Goal: Task Accomplishment & Management: Use online tool/utility

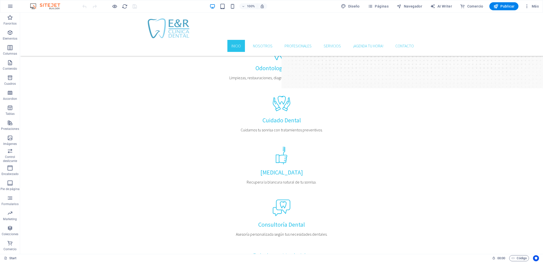
scroll to position [622, 0]
click at [381, 8] on span "Páginas" at bounding box center [378, 6] width 21 height 5
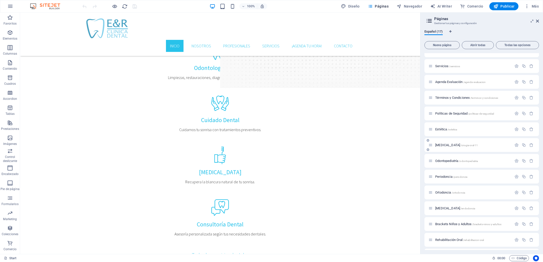
scroll to position [42, 0]
click at [443, 129] on span "Estética /estetica" at bounding box center [446, 129] width 22 height 4
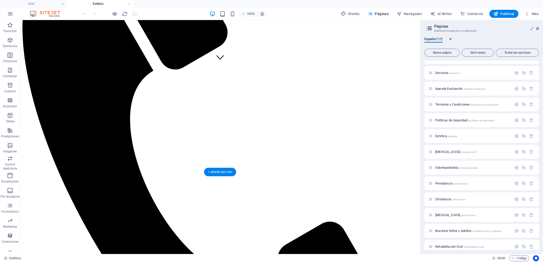
scroll to position [191, 0]
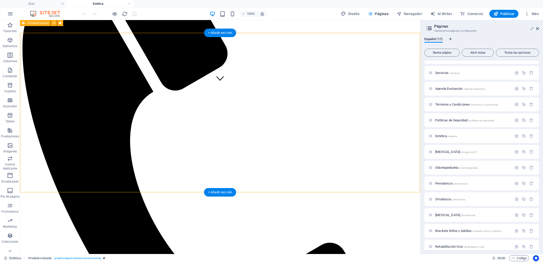
scroll to position [165, 0]
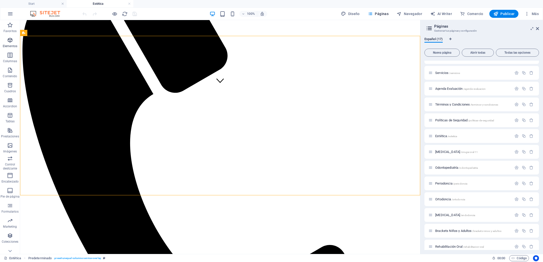
click at [9, 43] on icon "button" at bounding box center [10, 40] width 6 height 6
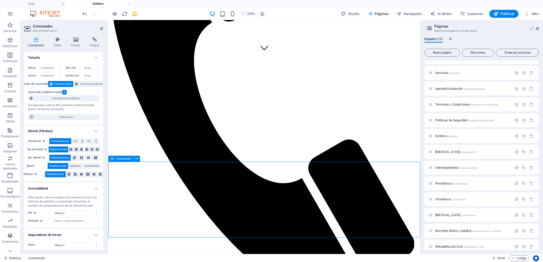
scroll to position [198, 0]
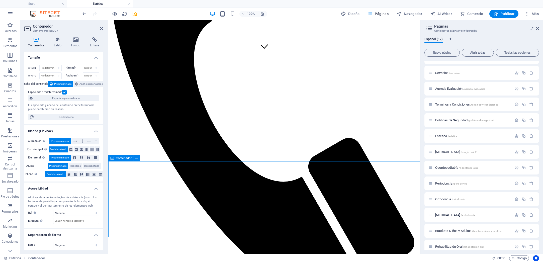
drag, startPoint x: 217, startPoint y: 183, endPoint x: 186, endPoint y: 172, distance: 33.1
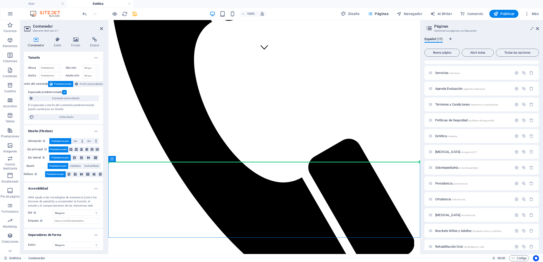
drag, startPoint x: 232, startPoint y: 180, endPoint x: 126, endPoint y: 149, distance: 110.5
drag, startPoint x: 125, startPoint y: 167, endPoint x: 228, endPoint y: 177, distance: 103.8
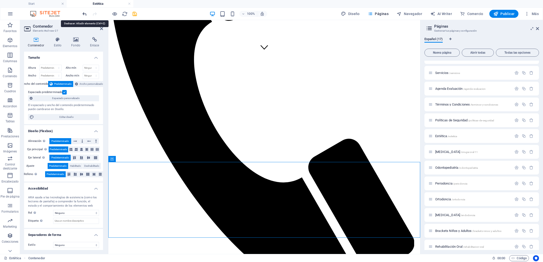
click at [85, 16] on icon "undo" at bounding box center [85, 14] width 6 height 6
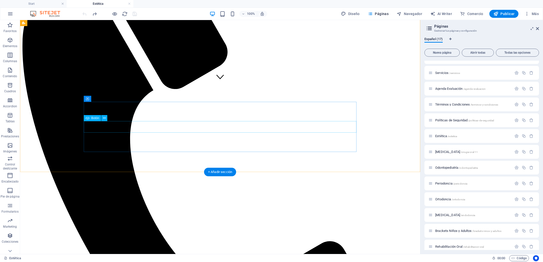
scroll to position [163, 0]
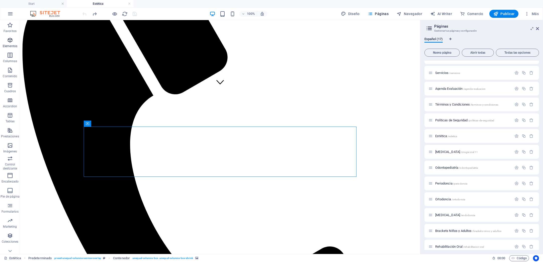
click at [12, 46] on p "Elementos" at bounding box center [10, 46] width 15 height 4
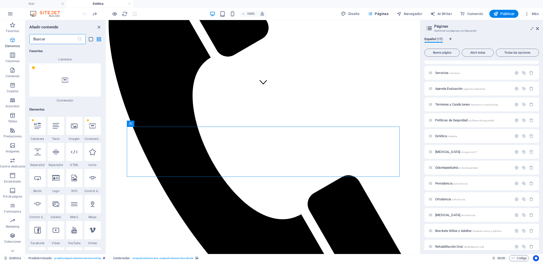
scroll to position [95, 0]
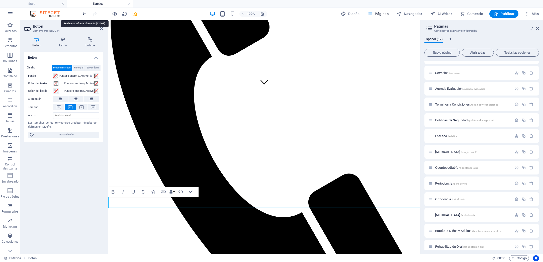
click at [84, 15] on icon "undo" at bounding box center [85, 14] width 6 height 6
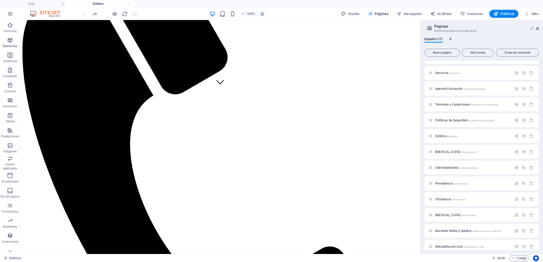
click at [9, 42] on icon "button" at bounding box center [10, 40] width 6 height 6
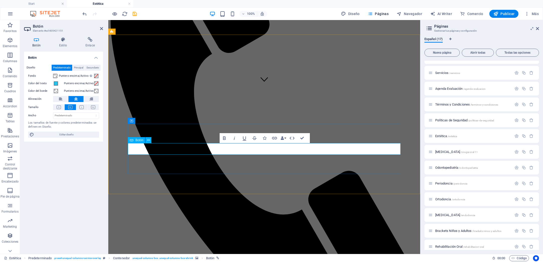
drag, startPoint x: 274, startPoint y: 150, endPoint x: 283, endPoint y: 150, distance: 9.3
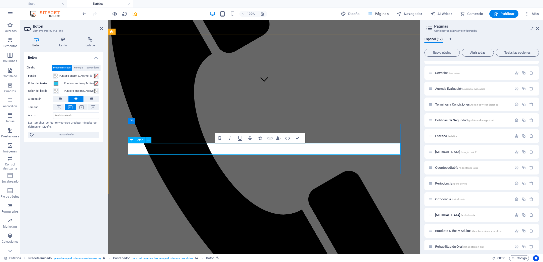
drag, startPoint x: 274, startPoint y: 150, endPoint x: 277, endPoint y: 150, distance: 3.8
drag, startPoint x: 279, startPoint y: 150, endPoint x: 309, endPoint y: 150, distance: 30.6
drag, startPoint x: 273, startPoint y: 149, endPoint x: 304, endPoint y: 150, distance: 30.9
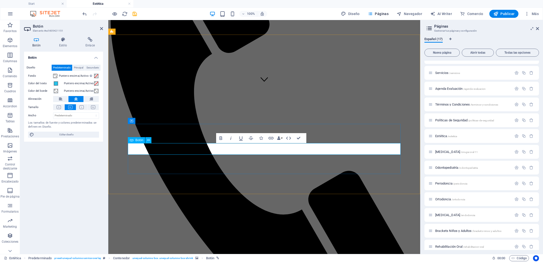
click at [272, 139] on icon "button" at bounding box center [271, 138] width 5 height 3
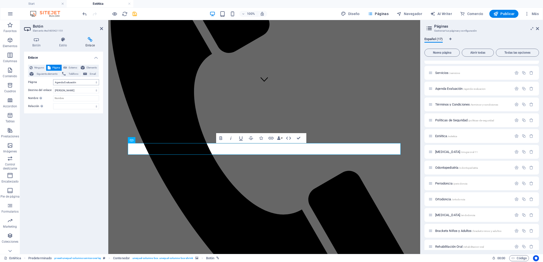
click at [97, 83] on select "Start Nosotros Profesionales Servicios Agenda Evaluación Términos y Condiciones…" at bounding box center [76, 82] width 46 height 6
select select "3"
click at [53, 79] on select "Start Nosotros Profesionales Servicios Agenda Evaluación Términos y Condiciones…" at bounding box center [76, 82] width 46 height 6
click at [135, 15] on icon "save" at bounding box center [135, 14] width 6 height 6
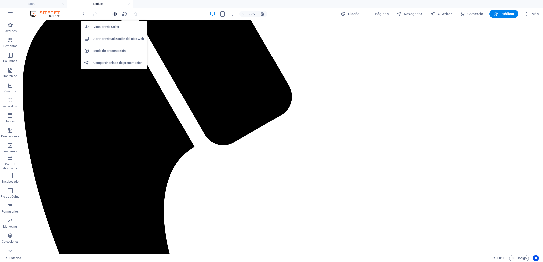
click at [116, 14] on icon "button" at bounding box center [115, 14] width 6 height 6
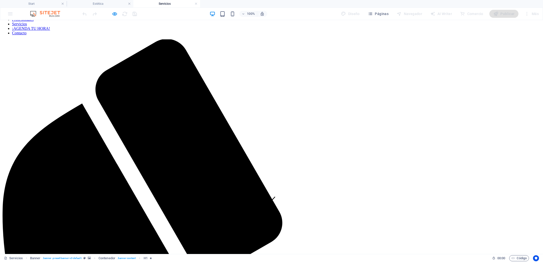
scroll to position [46, 0]
click at [114, 14] on icon "button" at bounding box center [115, 14] width 6 height 6
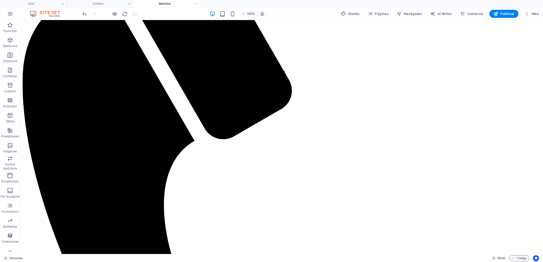
scroll to position [168, 0]
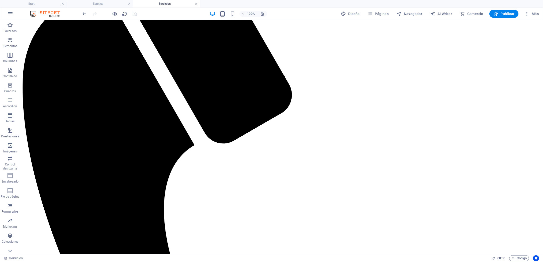
click at [195, 4] on link at bounding box center [196, 4] width 3 height 5
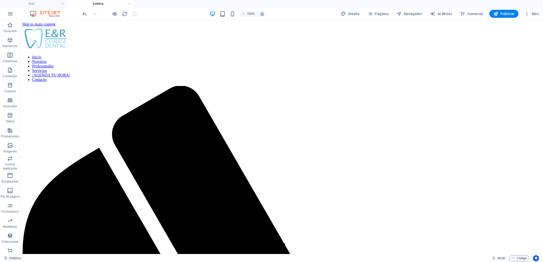
scroll to position [166, 0]
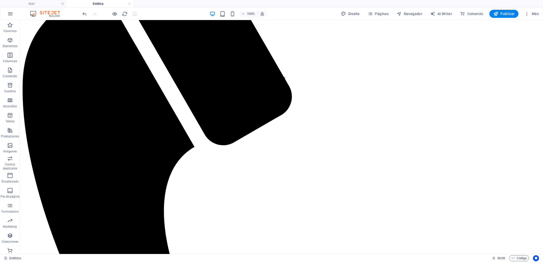
click at [107, 4] on h4 "Estética" at bounding box center [100, 4] width 67 height 6
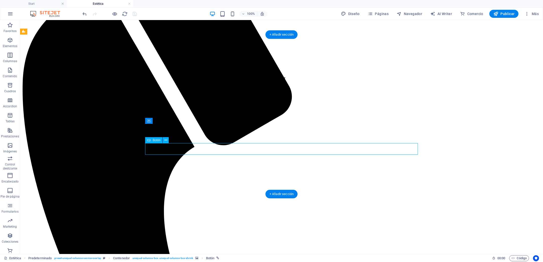
select select "3"
select select
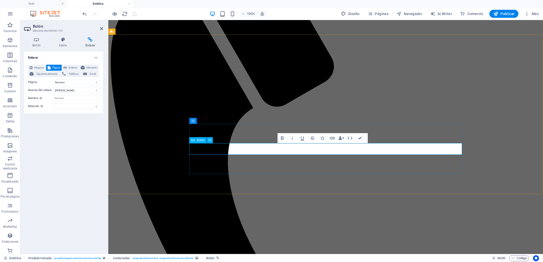
click at [344, 138] on button "Data Bindings" at bounding box center [341, 138] width 7 height 10
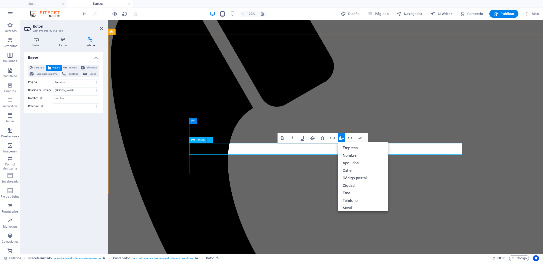
drag, startPoint x: 282, startPoint y: 150, endPoint x: 287, endPoint y: 150, distance: 5.5
copy link
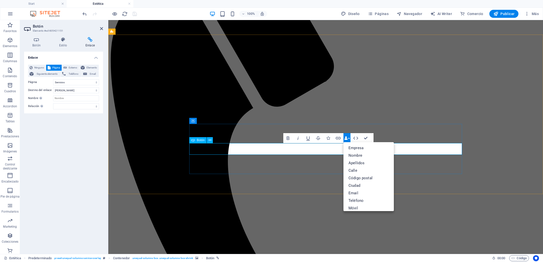
drag, startPoint x: 402, startPoint y: 175, endPoint x: 498, endPoint y: 177, distance: 95.6
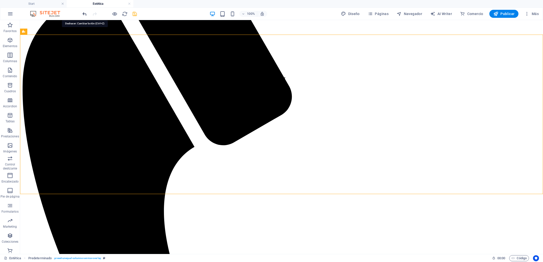
click at [84, 15] on icon "undo" at bounding box center [85, 14] width 6 height 6
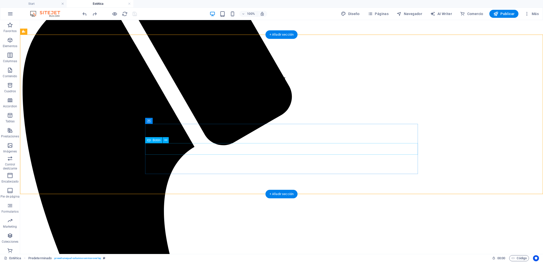
select select "3"
select select
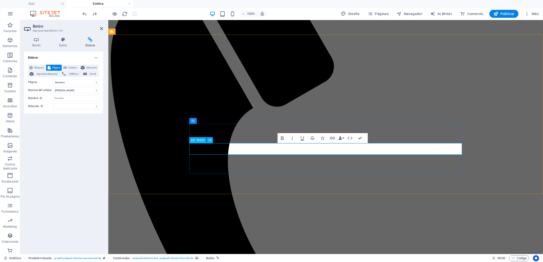
click at [14, 41] on span "Elementos" at bounding box center [10, 43] width 20 height 12
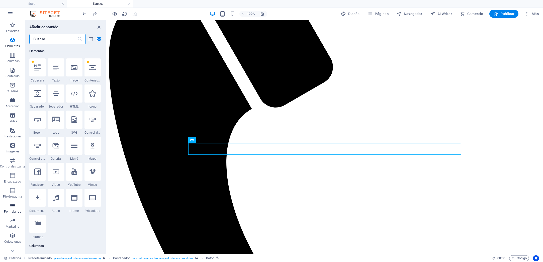
scroll to position [7, 0]
click at [10, 155] on icon "button" at bounding box center [13, 154] width 6 height 6
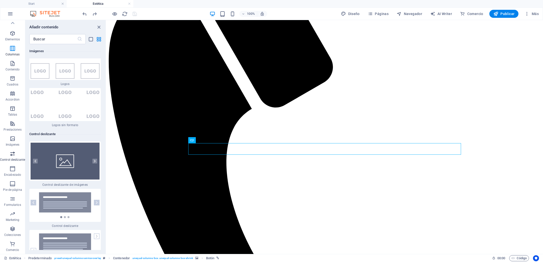
scroll to position [5686, 0]
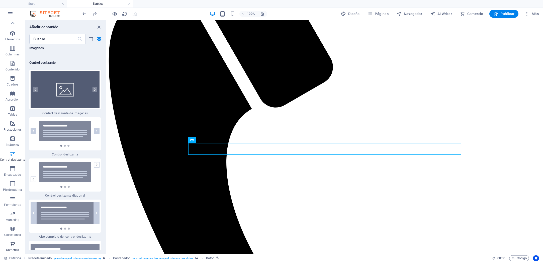
click at [14, 247] on span "Comercio" at bounding box center [12, 247] width 25 height 12
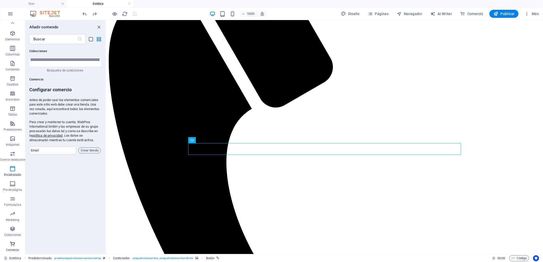
scroll to position [9780, 0]
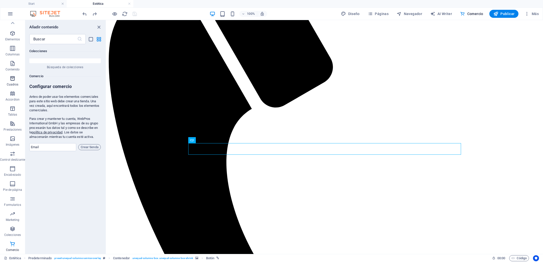
click at [12, 80] on icon "button" at bounding box center [13, 78] width 6 height 6
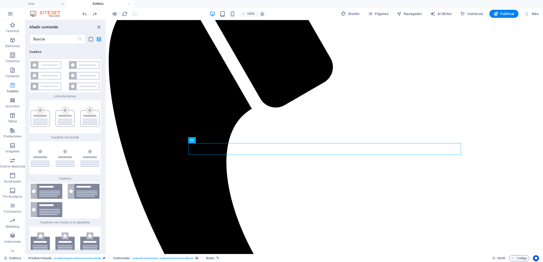
scroll to position [1, 0]
click at [15, 71] on icon "button" at bounding box center [13, 70] width 6 height 6
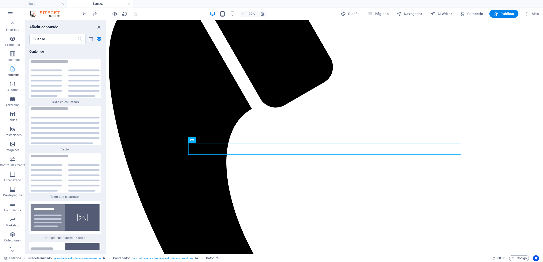
scroll to position [0, 0]
click at [15, 44] on span "Elementos" at bounding box center [12, 43] width 25 height 12
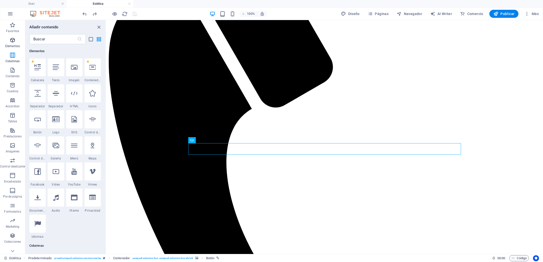
scroll to position [95, 0]
click at [51, 41] on input "text" at bounding box center [53, 39] width 48 height 10
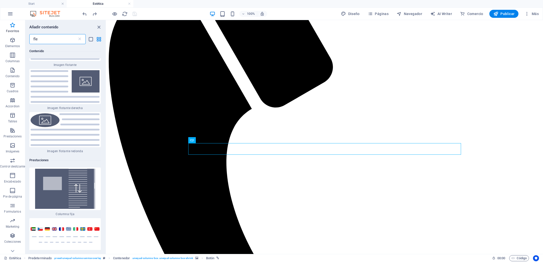
scroll to position [0, 0]
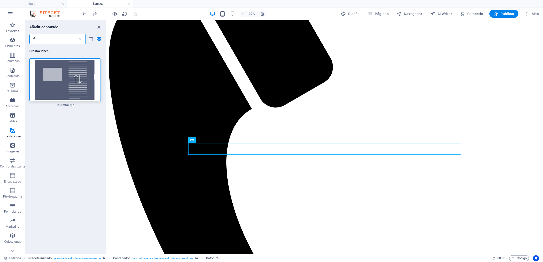
type input "f"
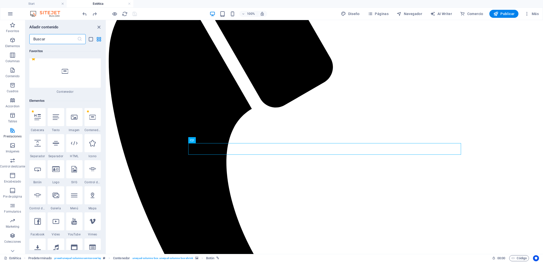
scroll to position [52, 0]
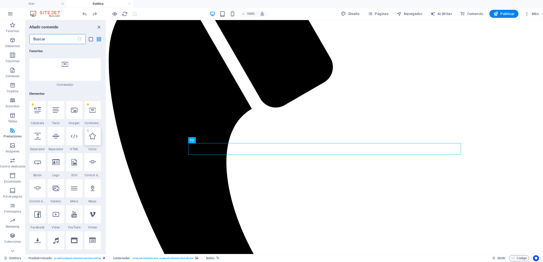
click at [91, 137] on icon at bounding box center [92, 136] width 7 height 7
select select "xMidYMid"
select select "px"
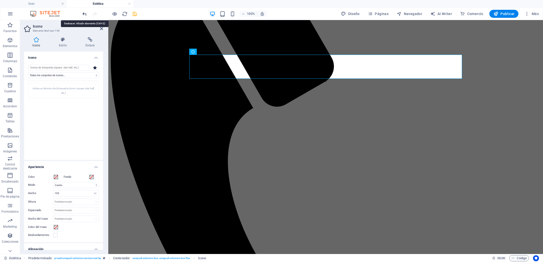
click at [86, 15] on icon "undo" at bounding box center [85, 14] width 6 height 6
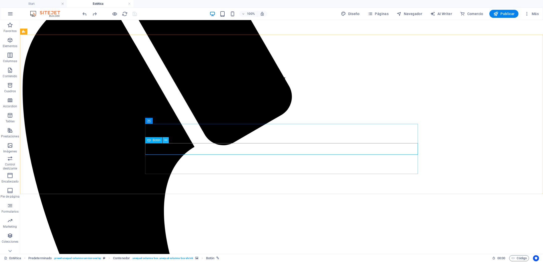
click at [166, 141] on icon at bounding box center [165, 140] width 3 height 5
select select "3"
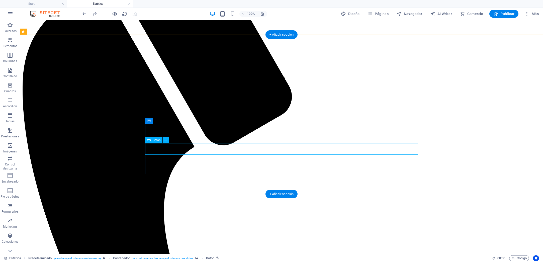
select select
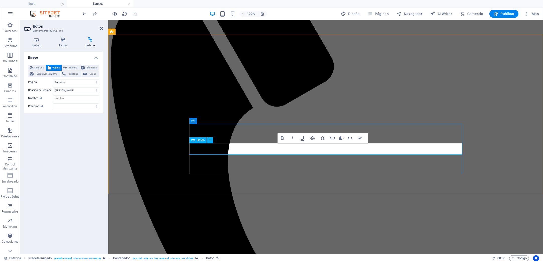
drag, startPoint x: 344, startPoint y: 148, endPoint x: 339, endPoint y: 148, distance: 4.3
click at [323, 139] on icon "button" at bounding box center [323, 138] width 4 height 4
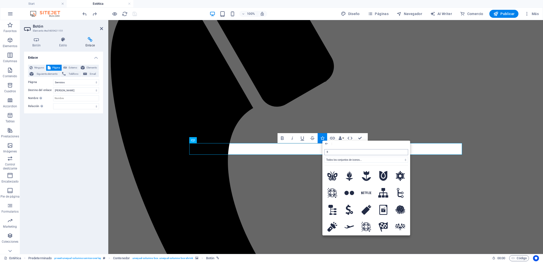
type input "f"
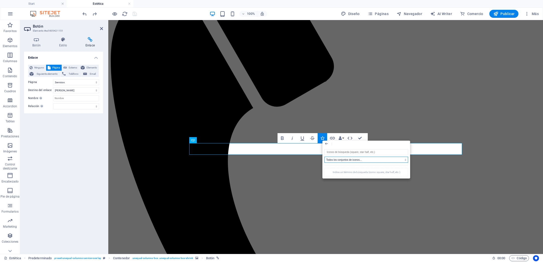
click at [351, 158] on select "Todos los conjuntos de iconos... IcoFont Ionicons FontAwesome Brands FontAwesom…" at bounding box center [366, 160] width 84 height 6
select select "icofont"
click at [324, 157] on select "Todos los conjuntos de iconos... IcoFont Ionicons FontAwesome Brands FontAwesom…" at bounding box center [366, 160] width 84 height 6
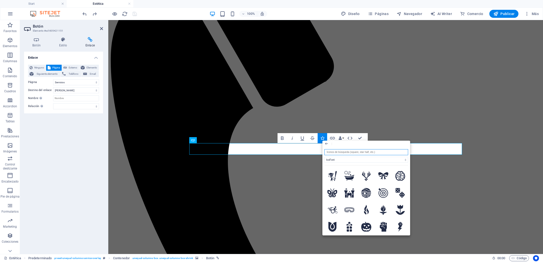
click at [343, 153] on input "search" at bounding box center [366, 152] width 84 height 6
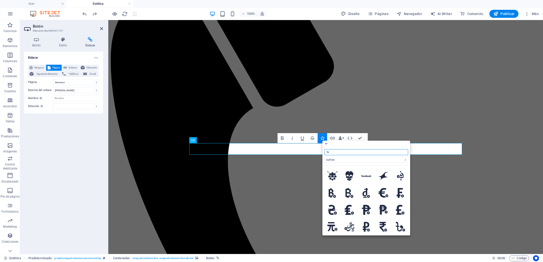
type input "f"
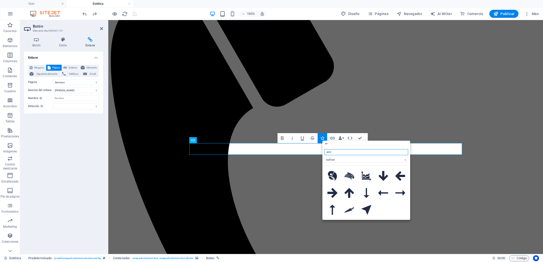
type input "arrow"
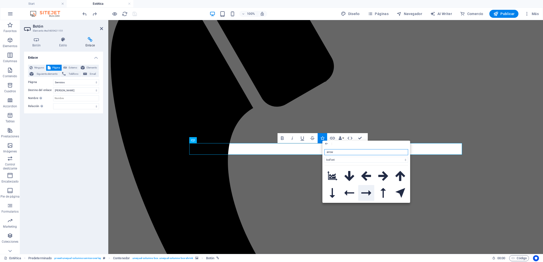
click at [370, 191] on icon at bounding box center [366, 192] width 10 height 5
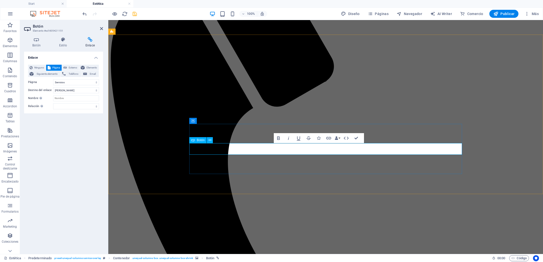
drag, startPoint x: 333, startPoint y: 150, endPoint x: 338, endPoint y: 150, distance: 5.0
drag, startPoint x: 332, startPoint y: 149, endPoint x: 336, endPoint y: 149, distance: 4.3
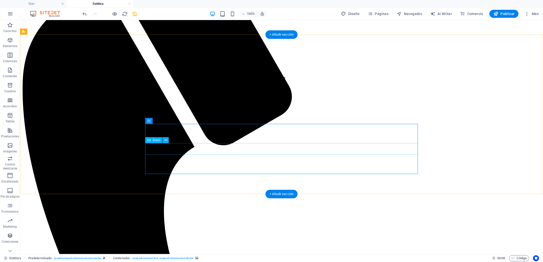
select select "3"
select select
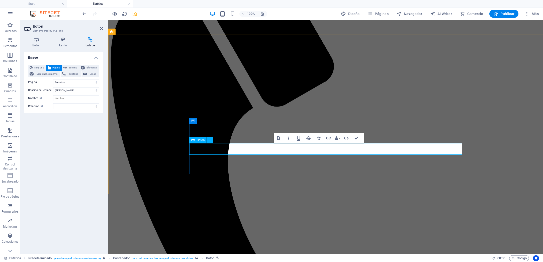
click at [321, 138] on button "Icons" at bounding box center [319, 138] width 10 height 10
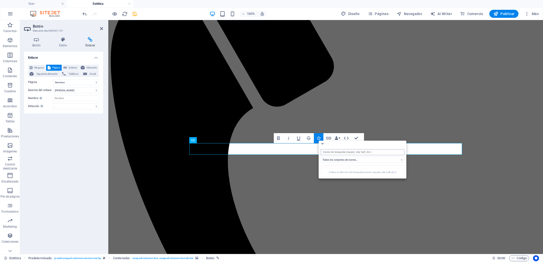
click at [341, 153] on input "search" at bounding box center [363, 152] width 84 height 6
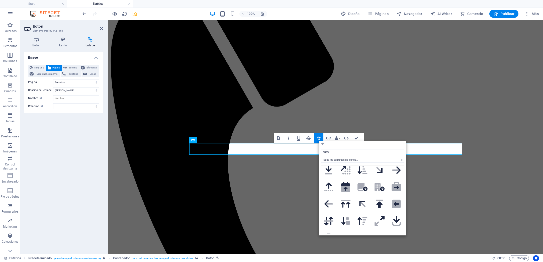
scroll to position [0, 0]
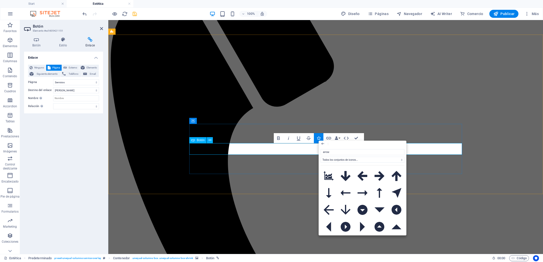
type input "arrow"
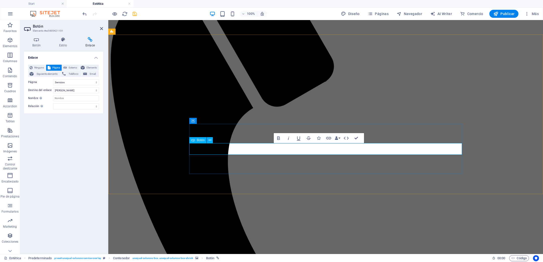
drag, startPoint x: 279, startPoint y: 149, endPoint x: 275, endPoint y: 149, distance: 4.8
click at [317, 139] on icon "button" at bounding box center [319, 138] width 4 height 4
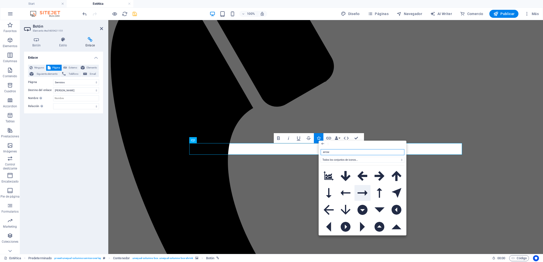
click at [367, 191] on icon at bounding box center [363, 192] width 10 height 5
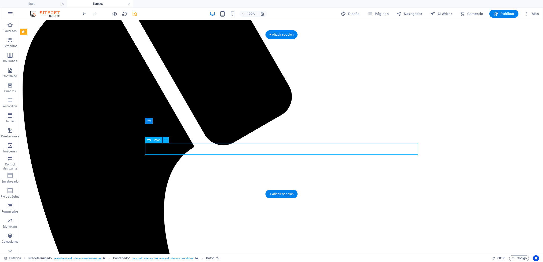
select select "3"
select select
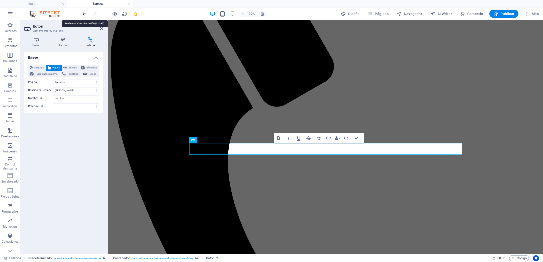
click at [87, 14] on icon "undo" at bounding box center [85, 14] width 6 height 6
click at [85, 14] on icon "undo" at bounding box center [85, 14] width 6 height 6
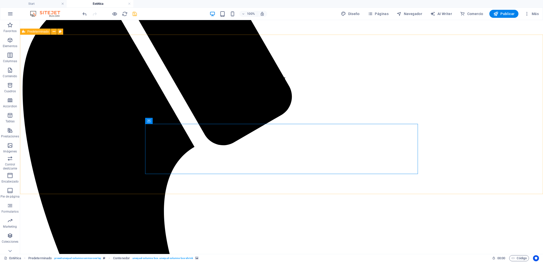
drag, startPoint x: 286, startPoint y: 178, endPoint x: 282, endPoint y: 177, distance: 3.9
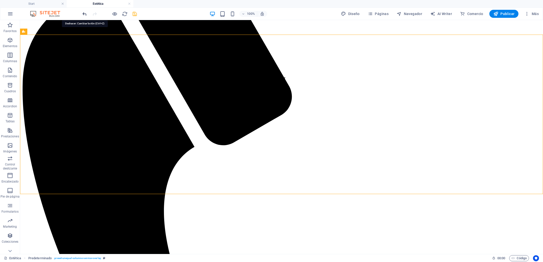
click at [84, 15] on icon "undo" at bounding box center [85, 14] width 6 height 6
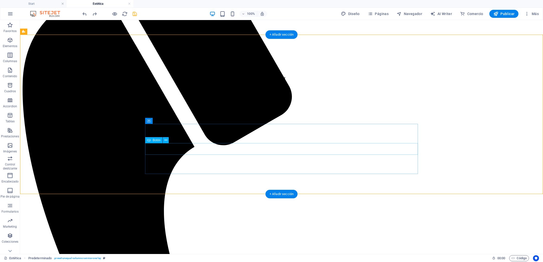
drag, startPoint x: 232, startPoint y: 149, endPoint x: 144, endPoint y: 149, distance: 88.3
select select "3"
select select
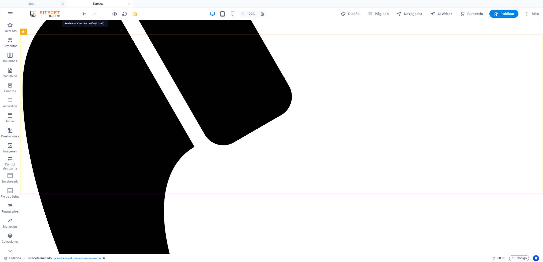
click at [82, 13] on icon "undo" at bounding box center [85, 14] width 6 height 6
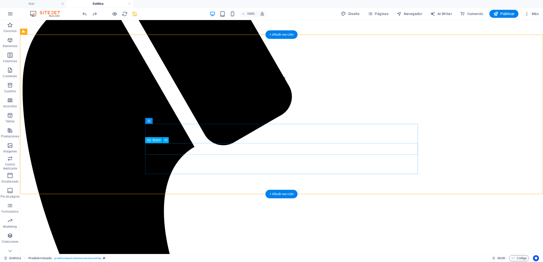
select select "3"
select select
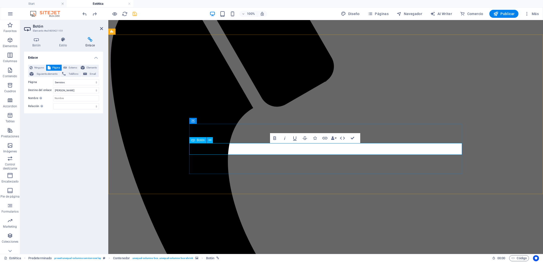
click at [84, 12] on icon "undo" at bounding box center [85, 14] width 6 height 6
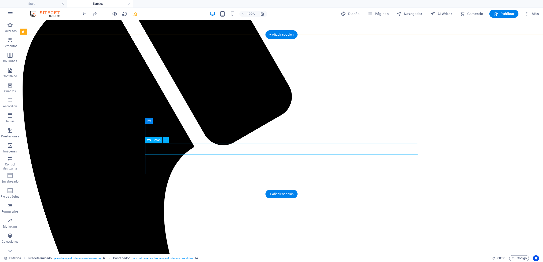
select select "3"
select select
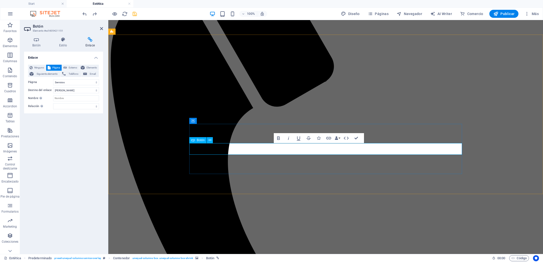
drag, startPoint x: 333, startPoint y: 150, endPoint x: 337, endPoint y: 149, distance: 4.5
click at [320, 139] on icon "button" at bounding box center [319, 138] width 4 height 4
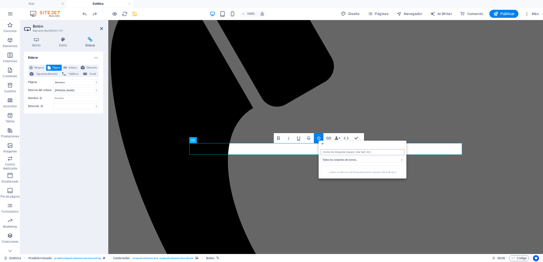
click at [331, 151] on input "search" at bounding box center [363, 152] width 84 height 6
click at [372, 161] on select "Todos los conjuntos de iconos... IcoFont Ionicons FontAwesome Brands FontAwesom…" at bounding box center [363, 160] width 84 height 6
select select "ionicons"
click at [321, 157] on select "Todos los conjuntos de iconos... IcoFont Ionicons FontAwesome Brands FontAwesom…" at bounding box center [363, 160] width 84 height 6
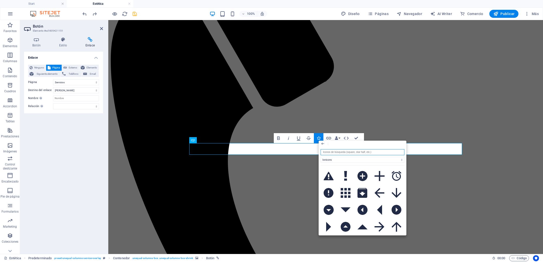
click at [335, 154] on input "search" at bounding box center [363, 152] width 84 height 6
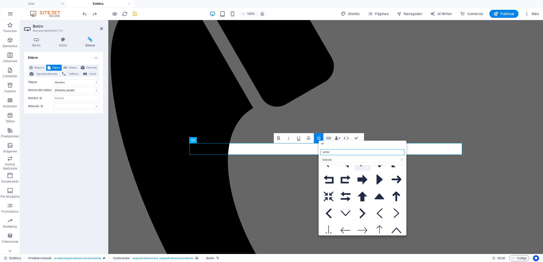
scroll to position [84, 0]
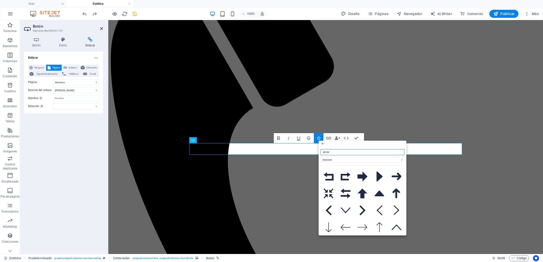
type input "arrow"
click at [372, 146] on div "Close" at bounding box center [363, 144] width 88 height 7
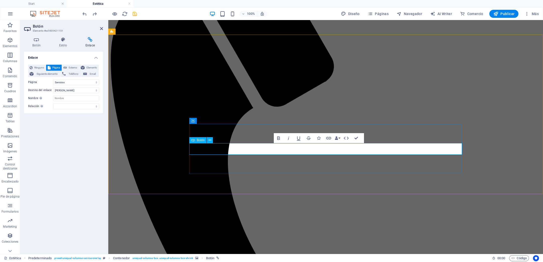
drag, startPoint x: 315, startPoint y: 150, endPoint x: 286, endPoint y: 151, distance: 29.9
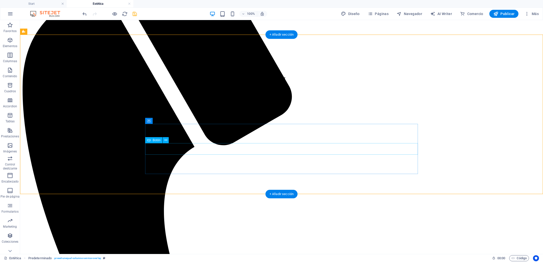
select select "3"
select select
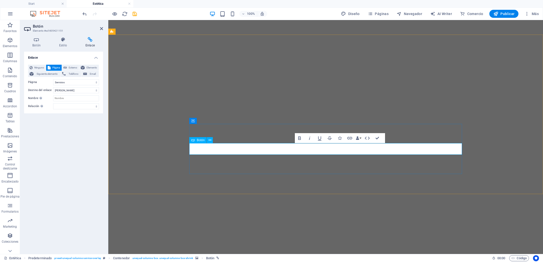
select select "3"
select select
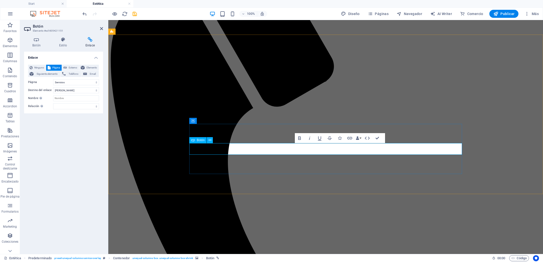
scroll to position [166, 0]
click at [324, 139] on icon "button" at bounding box center [322, 138] width 4 height 4
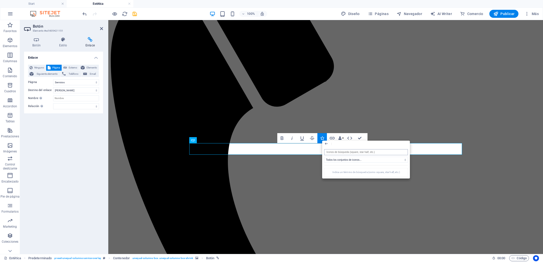
click at [341, 153] on input "search" at bounding box center [366, 152] width 84 height 6
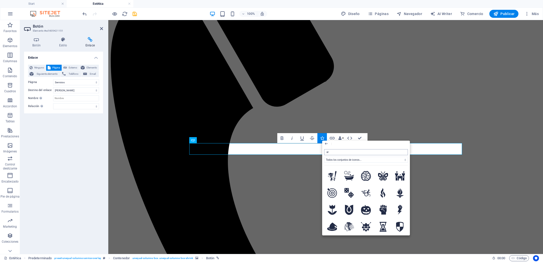
type input "arr"
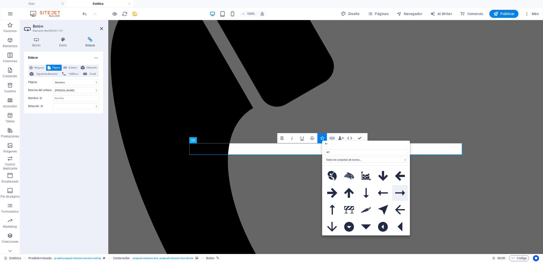
click at [403, 193] on icon at bounding box center [400, 192] width 10 height 5
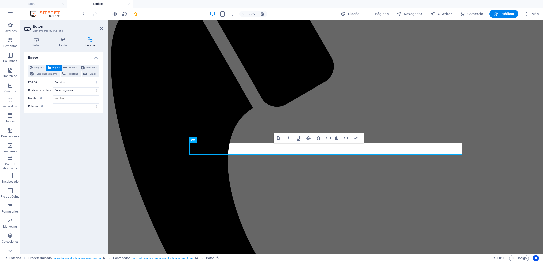
drag, startPoint x: 243, startPoint y: 171, endPoint x: 237, endPoint y: 169, distance: 6.3
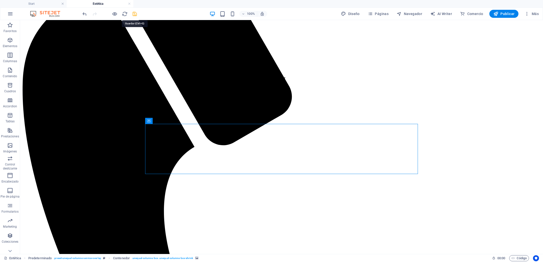
click at [132, 14] on icon "save" at bounding box center [135, 14] width 6 height 6
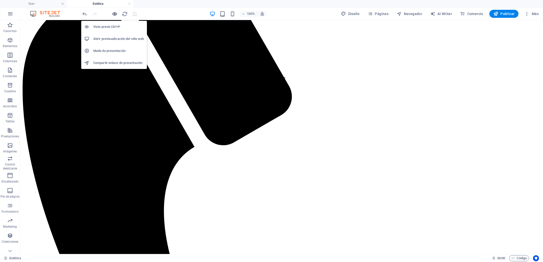
click at [116, 14] on icon "button" at bounding box center [115, 14] width 6 height 6
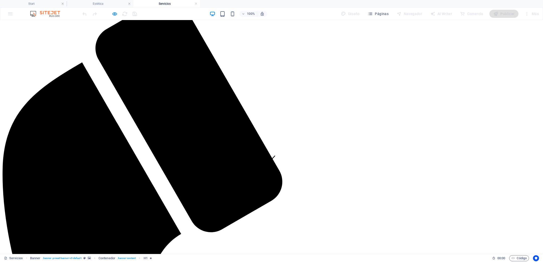
scroll to position [0, 0]
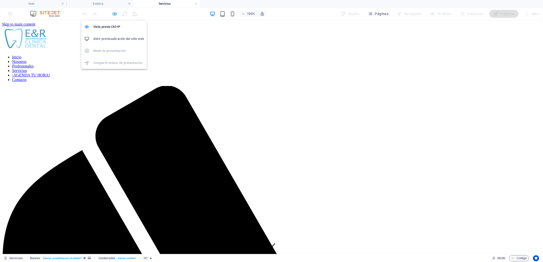
click at [114, 14] on icon "button" at bounding box center [115, 14] width 6 height 6
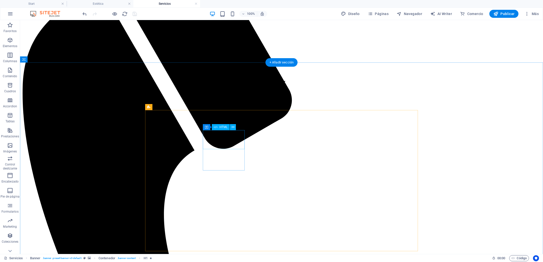
scroll to position [192, 0]
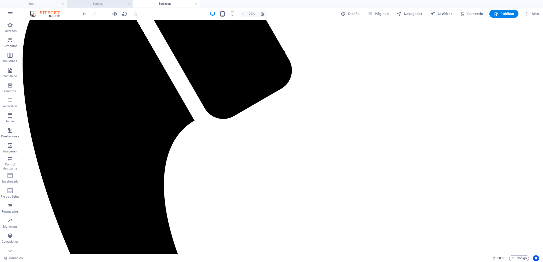
click at [102, 5] on h4 "Estética" at bounding box center [100, 4] width 67 height 6
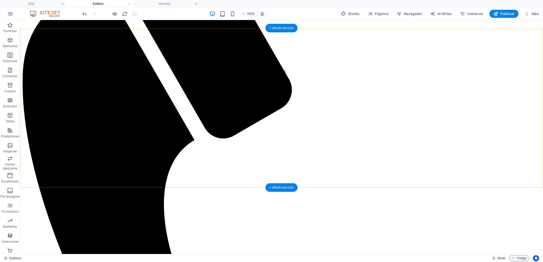
scroll to position [173, 0]
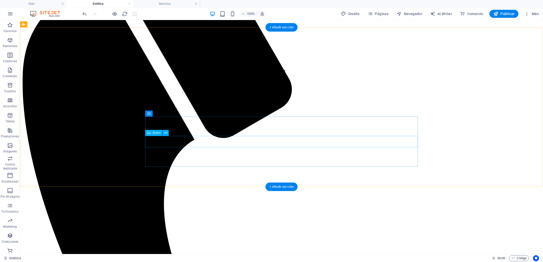
select select "3"
select select
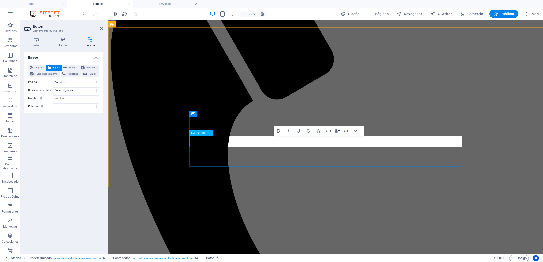
drag, startPoint x: 322, startPoint y: 142, endPoint x: 288, endPoint y: 142, distance: 33.9
click at [328, 132] on icon "button" at bounding box center [328, 131] width 6 height 6
click at [97, 81] on select "Start Nosotros Profesionales Servicios Agenda Evaluación Términos y Condiciones…" at bounding box center [76, 82] width 46 height 6
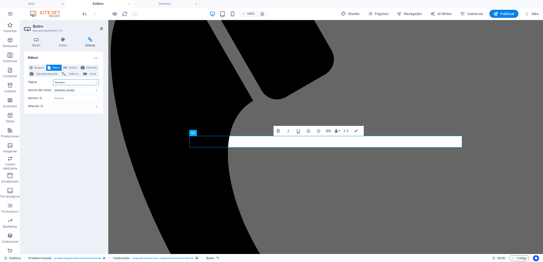
select select "4"
click at [53, 79] on select "Start Nosotros Profesionales Servicios Agenda Evaluación Términos y Condiciones…" at bounding box center [76, 82] width 46 height 6
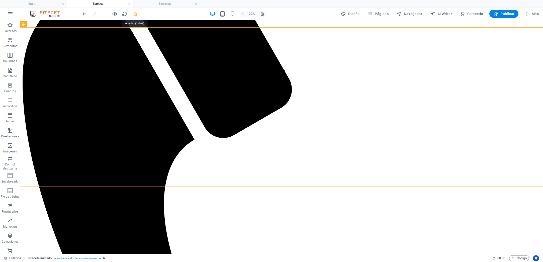
click at [136, 15] on icon "save" at bounding box center [135, 14] width 6 height 6
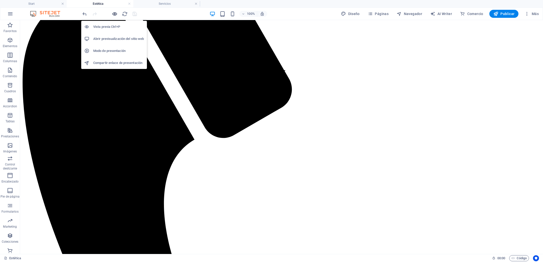
click at [113, 15] on icon "button" at bounding box center [115, 14] width 6 height 6
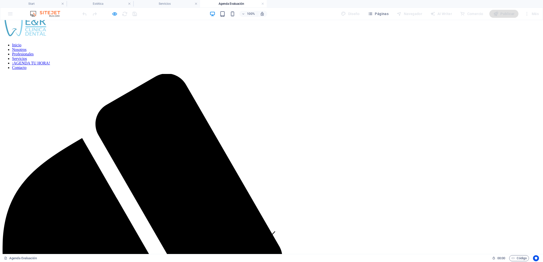
scroll to position [0, 0]
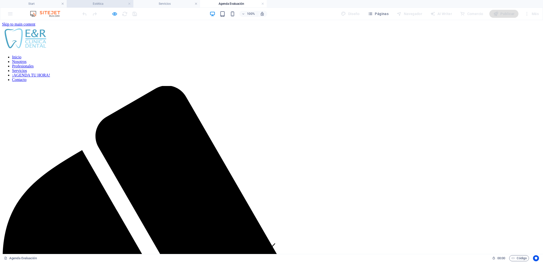
click at [109, 5] on h4 "Estética" at bounding box center [100, 4] width 67 height 6
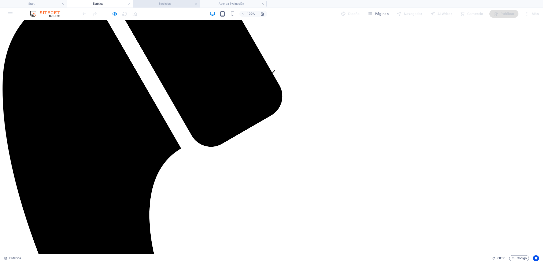
click at [154, 5] on h4 "Servicios" at bounding box center [166, 4] width 67 height 6
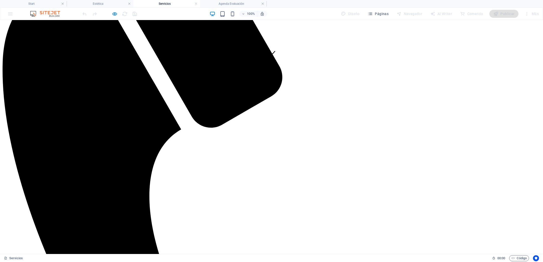
drag, startPoint x: 196, startPoint y: 4, endPoint x: 190, endPoint y: 4, distance: 6.0
click at [156, 7] on li "Servicios" at bounding box center [166, 4] width 67 height 8
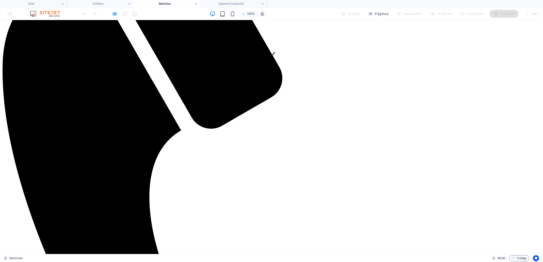
click at [196, 5] on link at bounding box center [196, 4] width 3 height 5
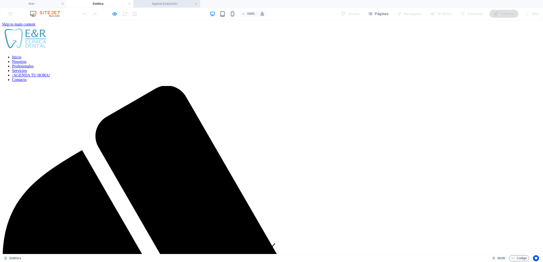
scroll to position [173, 0]
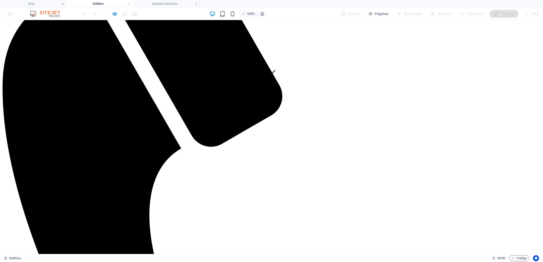
click at [105, 3] on h4 "Estética" at bounding box center [100, 4] width 67 height 6
click at [171, 4] on h4 "Agenda Evaluación" at bounding box center [166, 4] width 67 height 6
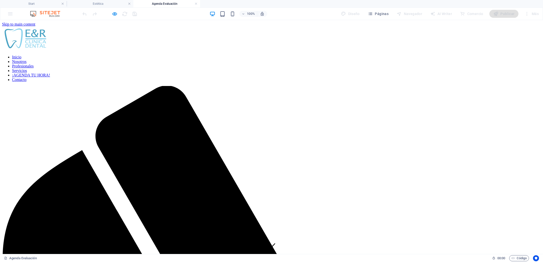
scroll to position [0, 0]
click at [196, 4] on link at bounding box center [196, 4] width 3 height 5
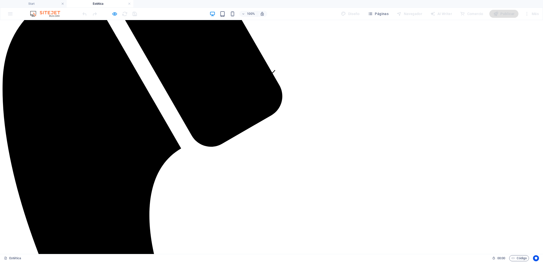
click at [104, 5] on h4 "Estética" at bounding box center [100, 4] width 67 height 6
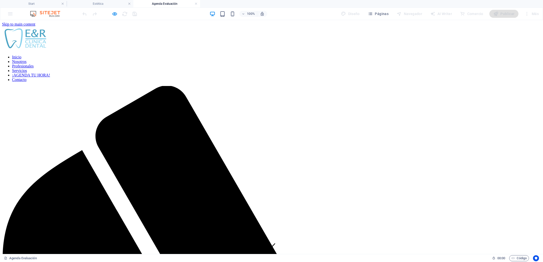
scroll to position [0, 0]
click at [197, 4] on link at bounding box center [196, 4] width 3 height 5
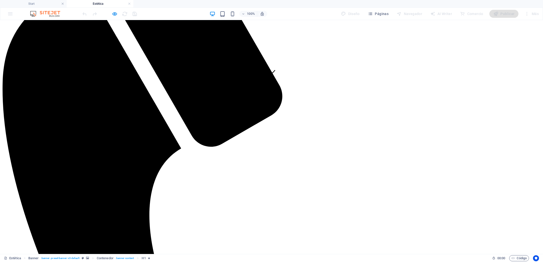
click at [104, 5] on h4 "Estética" at bounding box center [100, 4] width 67 height 6
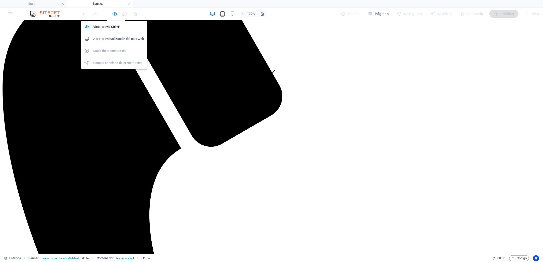
click at [115, 15] on icon "button" at bounding box center [115, 14] width 6 height 6
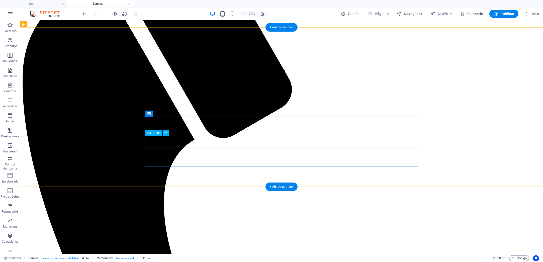
select select "4"
select select
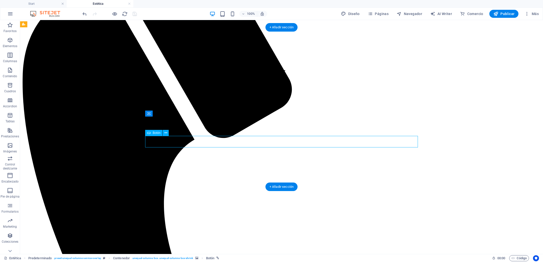
drag, startPoint x: 329, startPoint y: 142, endPoint x: 317, endPoint y: 142, distance: 12.3
select select "4"
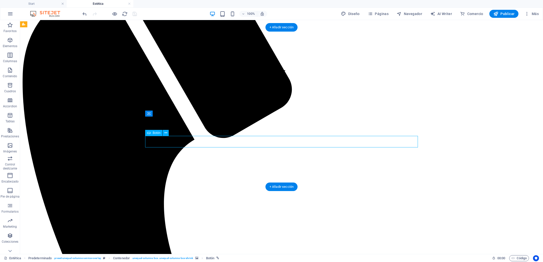
select select
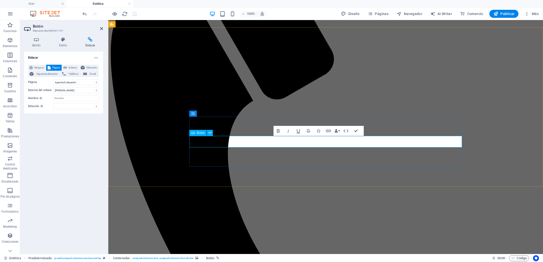
drag, startPoint x: 340, startPoint y: 144, endPoint x: 344, endPoint y: 144, distance: 3.8
drag, startPoint x: 340, startPoint y: 144, endPoint x: 387, endPoint y: 141, distance: 46.5
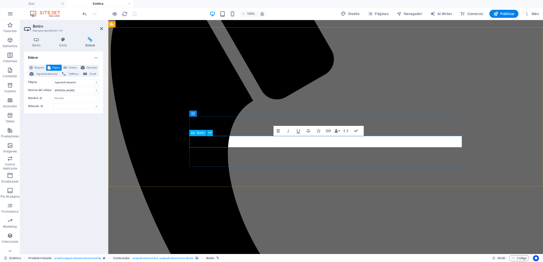
drag, startPoint x: 372, startPoint y: 143, endPoint x: 340, endPoint y: 143, distance: 32.3
click at [329, 130] on icon "button" at bounding box center [328, 131] width 6 height 6
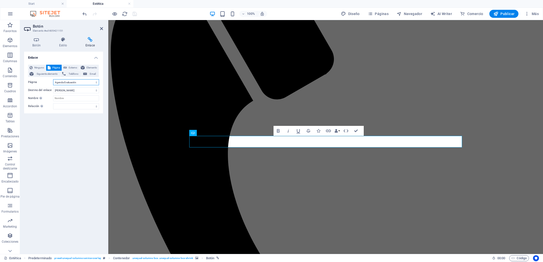
click at [96, 83] on select "Start Nosotros Profesionales Servicios Agenda Evaluación Términos y Condiciones…" at bounding box center [76, 82] width 46 height 6
select select "3"
click at [53, 79] on select "Start Nosotros Profesionales Servicios Agenda Evaluación Términos y Condiciones…" at bounding box center [76, 82] width 46 height 6
click at [133, 15] on icon "save" at bounding box center [135, 14] width 6 height 6
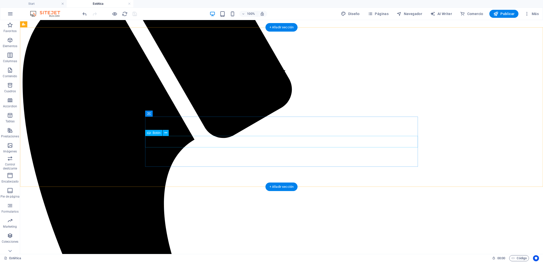
drag, startPoint x: 272, startPoint y: 143, endPoint x: 183, endPoint y: 143, distance: 88.3
select select "3"
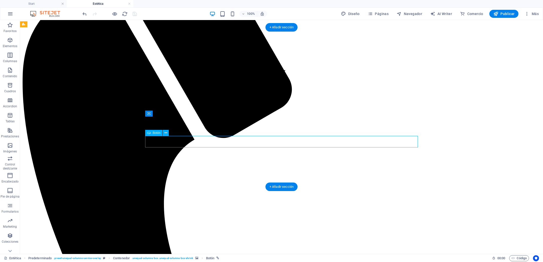
select select
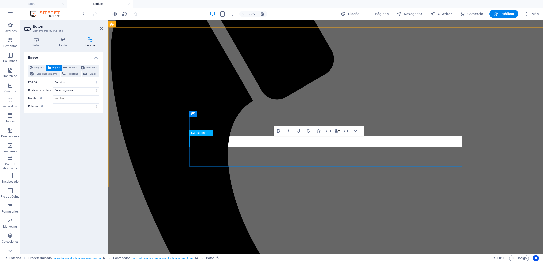
drag, startPoint x: 322, startPoint y: 143, endPoint x: 287, endPoint y: 143, distance: 35.4
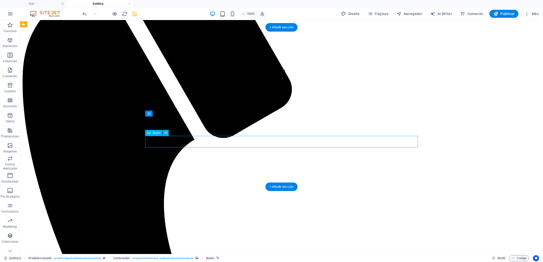
select select "3"
select select
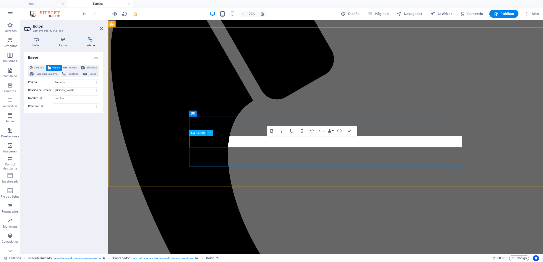
drag, startPoint x: 316, startPoint y: 143, endPoint x: 296, endPoint y: 142, distance: 20.6
drag, startPoint x: 285, startPoint y: 143, endPoint x: 308, endPoint y: 141, distance: 23.4
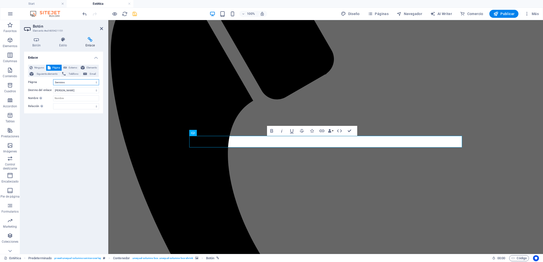
click at [97, 81] on select "Start Nosotros Profesionales Servicios Agenda Evaluación Términos y Condiciones…" at bounding box center [76, 82] width 46 height 6
select select "4"
click at [53, 79] on select "Start Nosotros Profesionales Servicios Agenda Evaluación Términos y Condiciones…" at bounding box center [76, 82] width 46 height 6
click at [135, 16] on icon "save" at bounding box center [135, 14] width 6 height 6
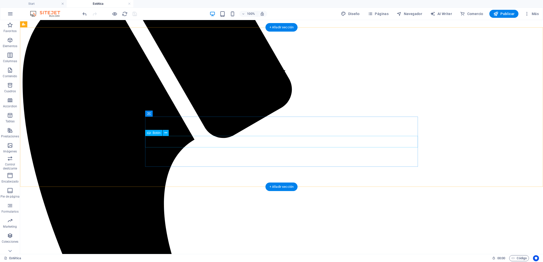
select select "4"
select select
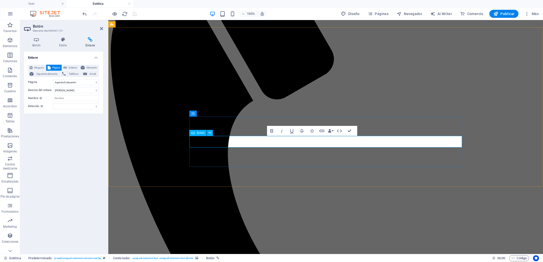
drag, startPoint x: 380, startPoint y: 143, endPoint x: 238, endPoint y: 94, distance: 150.2
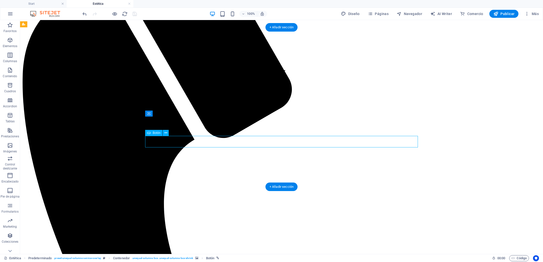
select select "4"
select select
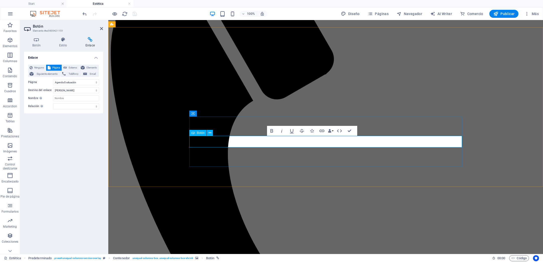
drag, startPoint x: 362, startPoint y: 143, endPoint x: 359, endPoint y: 144, distance: 3.3
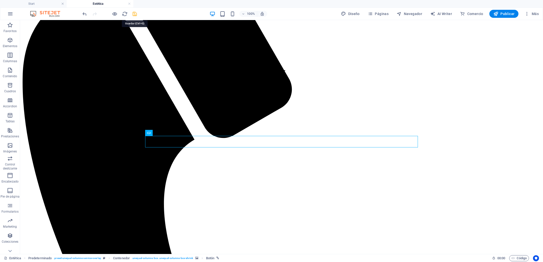
click at [134, 15] on icon "save" at bounding box center [135, 14] width 6 height 6
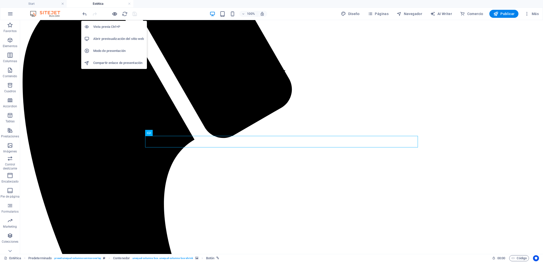
click at [114, 15] on icon "button" at bounding box center [115, 14] width 6 height 6
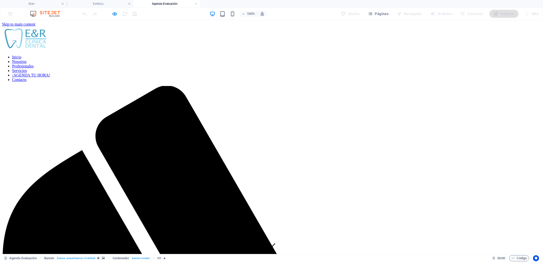
scroll to position [0, 0]
click at [196, 4] on link at bounding box center [196, 4] width 3 height 5
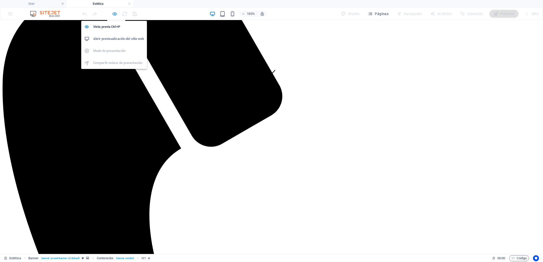
click at [114, 12] on icon "button" at bounding box center [115, 14] width 6 height 6
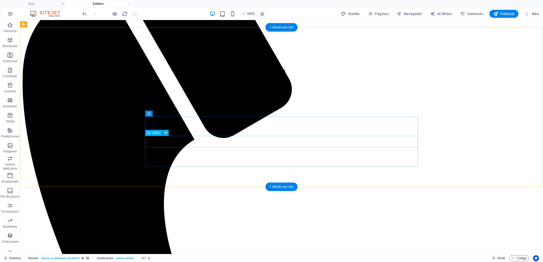
select select "4"
select select
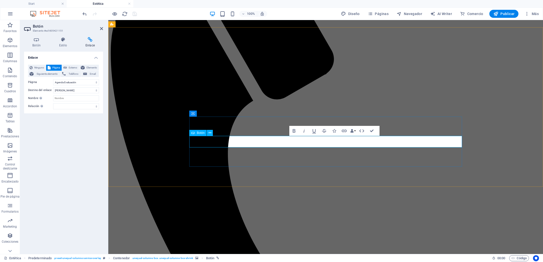
drag, startPoint x: 180, startPoint y: 153, endPoint x: 177, endPoint y: 152, distance: 3.2
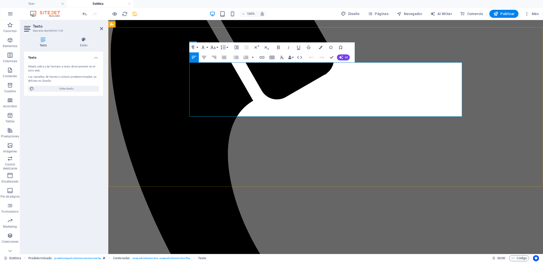
drag, startPoint x: 363, startPoint y: 114, endPoint x: 320, endPoint y: 113, distance: 42.9
drag, startPoint x: 317, startPoint y: 115, endPoint x: 332, endPoint y: 114, distance: 15.1
drag, startPoint x: 315, startPoint y: 114, endPoint x: 349, endPoint y: 115, distance: 33.6
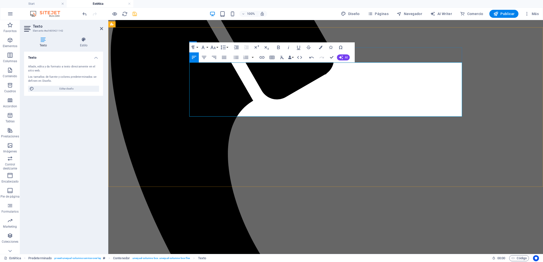
click at [321, 48] on icon "button" at bounding box center [321, 48] width 4 height 4
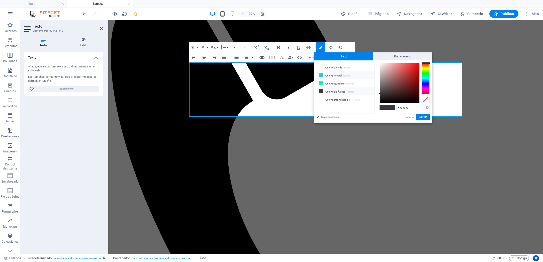
click at [332, 75] on li "Color principal #28c2ea" at bounding box center [346, 75] width 58 height 8
type input "#28c2ea"
click at [425, 117] on button "Aplicar" at bounding box center [423, 117] width 14 height 6
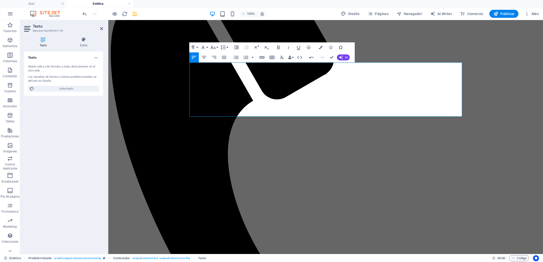
click at [262, 57] on icon "button" at bounding box center [262, 57] width 5 height 3
click at [264, 56] on icon "button" at bounding box center [262, 57] width 6 height 6
click at [103, 28] on aside "Texto Elemento #ed-805421142 Texto Estilo Texto Añade, edita y da formato a tex…" at bounding box center [64, 137] width 88 height 234
click at [102, 28] on icon at bounding box center [101, 29] width 3 height 4
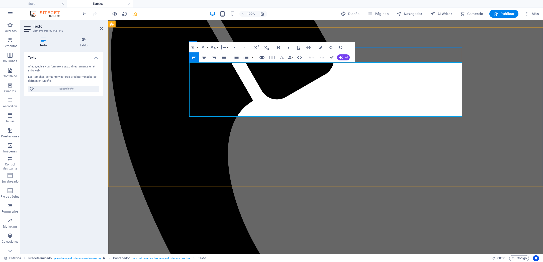
drag, startPoint x: 349, startPoint y: 114, endPoint x: 316, endPoint y: 114, distance: 32.6
click at [262, 59] on icon "button" at bounding box center [262, 57] width 6 height 6
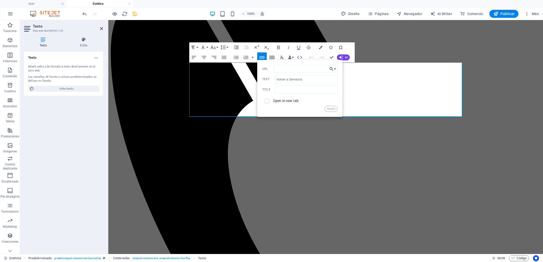
click at [336, 70] on button "Choose Link" at bounding box center [333, 69] width 10 height 8
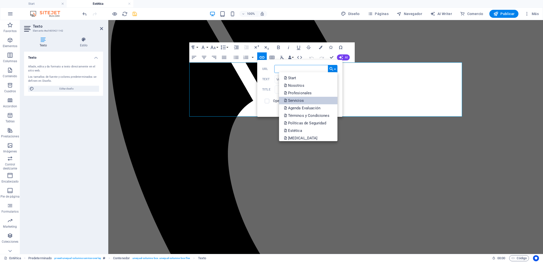
click at [303, 98] on p "Servicios" at bounding box center [294, 101] width 21 height 8
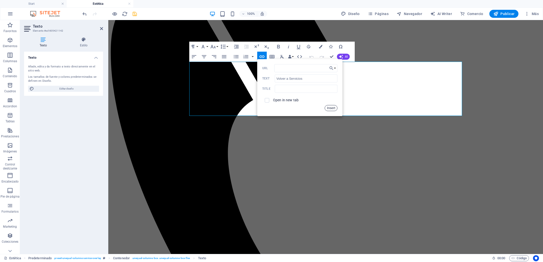
click at [331, 108] on button "Insert" at bounding box center [331, 108] width 13 height 6
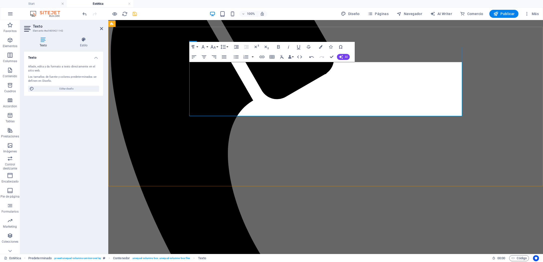
scroll to position [174, 0]
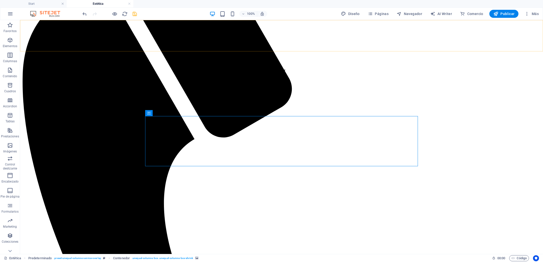
click at [135, 16] on icon "save" at bounding box center [135, 14] width 6 height 6
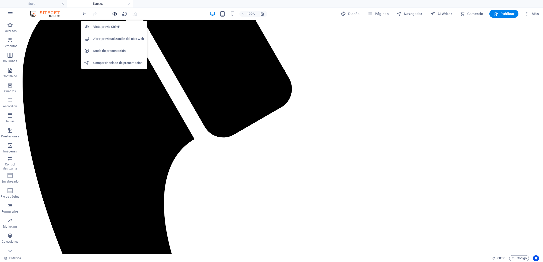
click at [114, 15] on icon "button" at bounding box center [115, 14] width 6 height 6
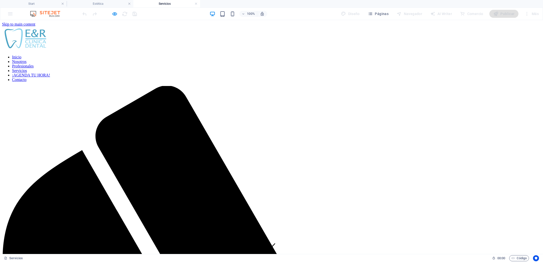
scroll to position [0, 0]
click at [196, 4] on link at bounding box center [196, 4] width 3 height 5
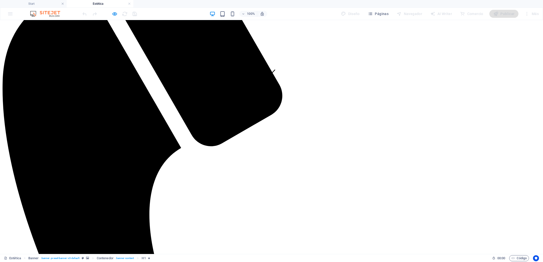
click at [96, 5] on h4 "Estética" at bounding box center [100, 4] width 67 height 6
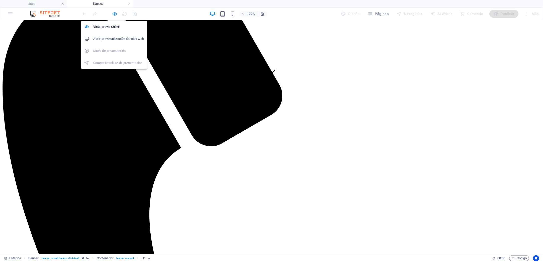
click at [112, 14] on icon "button" at bounding box center [115, 14] width 6 height 6
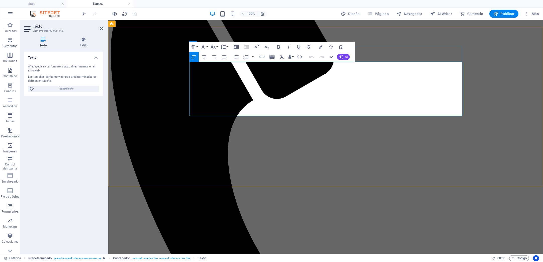
drag, startPoint x: 314, startPoint y: 113, endPoint x: 342, endPoint y: 114, distance: 28.3
click at [151, 50] on div "Inicio Nosotros Profesionales Servicios ¡AGENDA TU HORA! Contacto" at bounding box center [325, 169] width 431 height 632
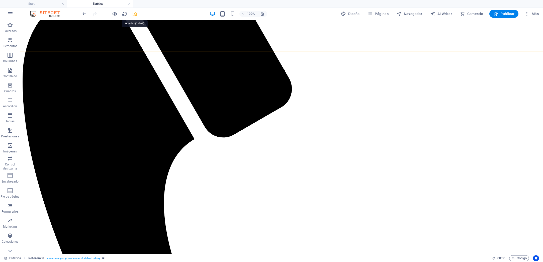
click at [133, 14] on icon "save" at bounding box center [135, 14] width 6 height 6
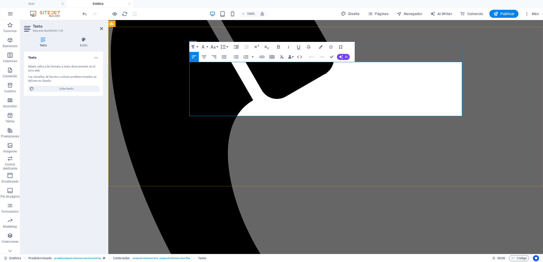
click at [7, 41] on span "Elementos" at bounding box center [10, 43] width 20 height 12
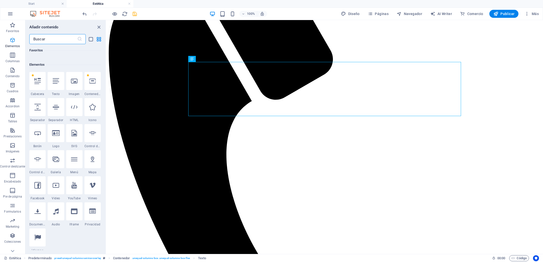
scroll to position [95, 0]
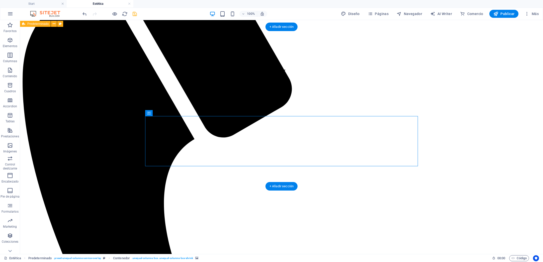
drag, startPoint x: 281, startPoint y: 158, endPoint x: 312, endPoint y: 160, distance: 31.1
select select "px"
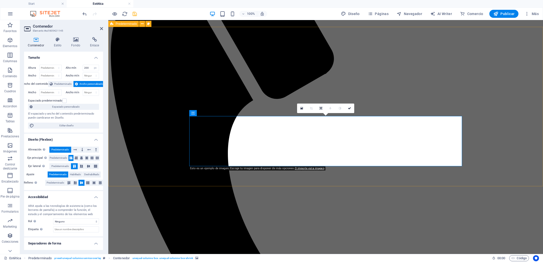
drag, startPoint x: 458, startPoint y: 151, endPoint x: 424, endPoint y: 144, distance: 35.4
click at [104, 30] on aside "Contenedor Elemento #ed-805421145 Contenedor Estilo Fondo Enlace Tamaño Altura …" at bounding box center [64, 137] width 88 height 234
click at [101, 28] on icon at bounding box center [101, 29] width 3 height 4
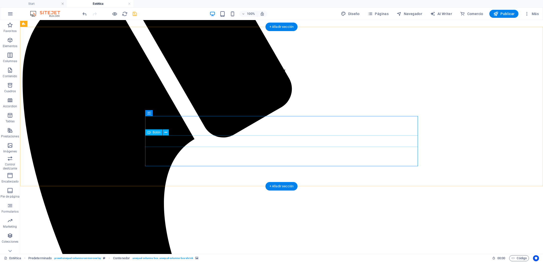
select select "4"
select select
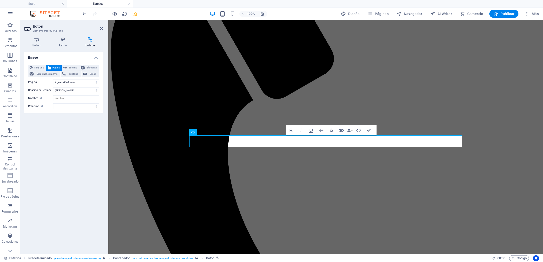
select select "px"
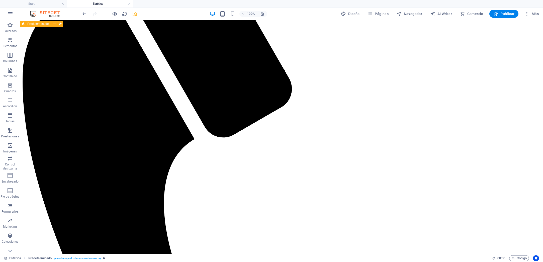
click at [14, 44] on span "Elementos" at bounding box center [10, 43] width 20 height 12
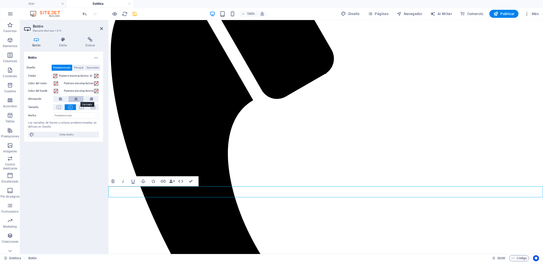
click at [72, 98] on button at bounding box center [75, 99] width 15 height 6
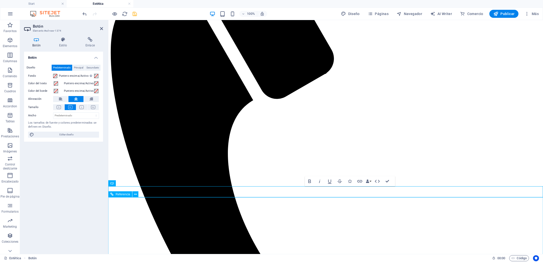
click at [68, 96] on button at bounding box center [75, 99] width 15 height 6
drag, startPoint x: 309, startPoint y: 193, endPoint x: 344, endPoint y: 191, distance: 34.1
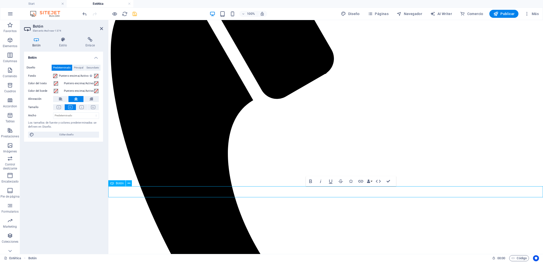
click at [352, 181] on icon "button" at bounding box center [351, 182] width 4 height 4
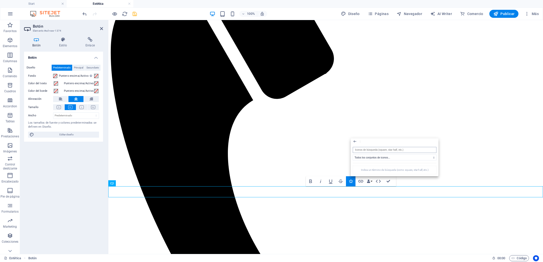
click at [376, 150] on input "search" at bounding box center [395, 150] width 84 height 6
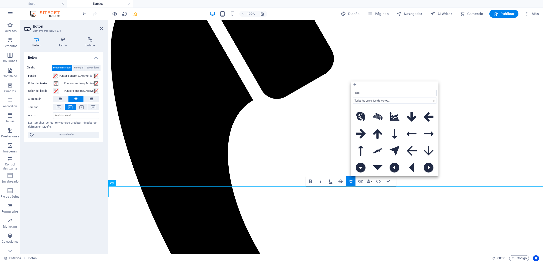
type input "arrow"
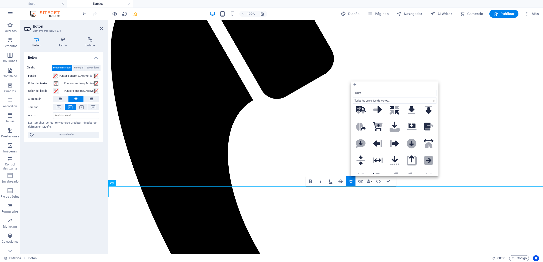
scroll to position [550, 0]
click at [426, 156] on icon at bounding box center [428, 160] width 9 height 9
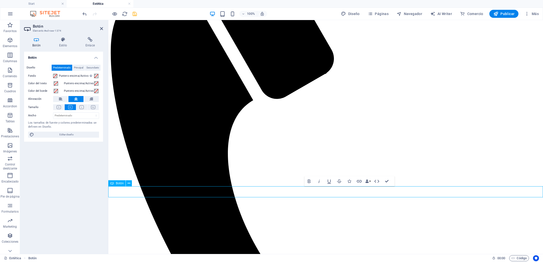
drag, startPoint x: 344, startPoint y: 192, endPoint x: 312, endPoint y: 194, distance: 31.1
click at [55, 75] on span at bounding box center [55, 76] width 4 height 4
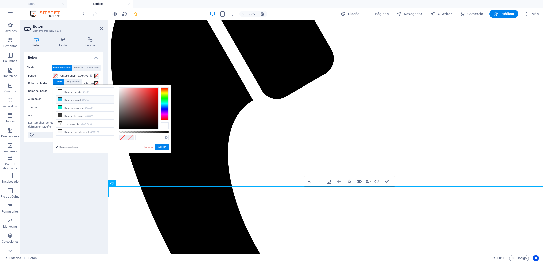
click at [68, 97] on li "Color principal #28c2ea" at bounding box center [85, 100] width 58 height 8
type input "#28c2ea"
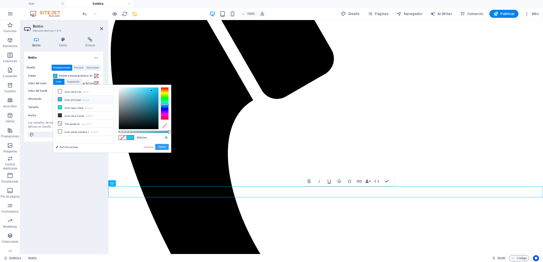
click at [162, 146] on button "Aplicar" at bounding box center [162, 147] width 14 height 6
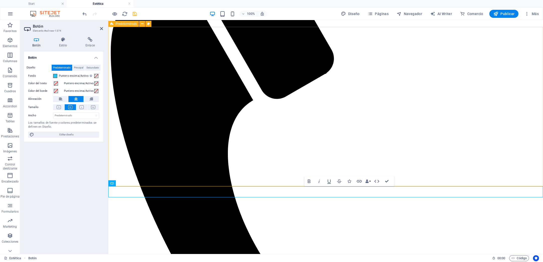
scroll to position [171, 0]
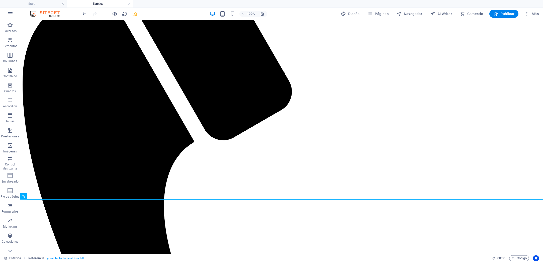
scroll to position [172, 0]
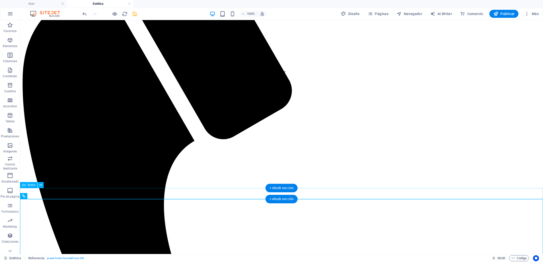
drag, startPoint x: 302, startPoint y: 196, endPoint x: 213, endPoint y: 196, distance: 88.3
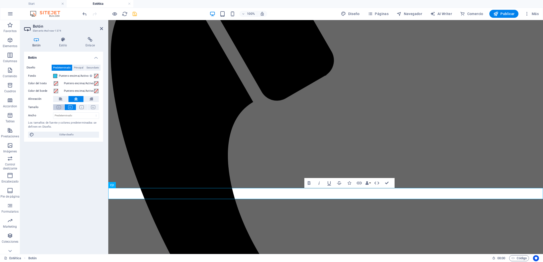
click at [59, 107] on icon at bounding box center [59, 107] width 4 height 4
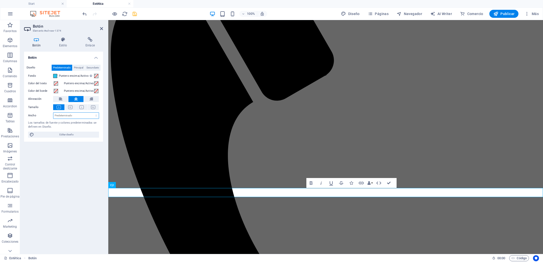
click at [72, 114] on select "Predeterminado px rem % em vh vw" at bounding box center [75, 116] width 45 height 6
click at [53, 113] on select "Predeterminado px rem % em vh vw" at bounding box center [75, 116] width 45 height 6
select select "DISABLED_OPTION_VALUE"
click at [97, 75] on span at bounding box center [96, 76] width 4 height 4
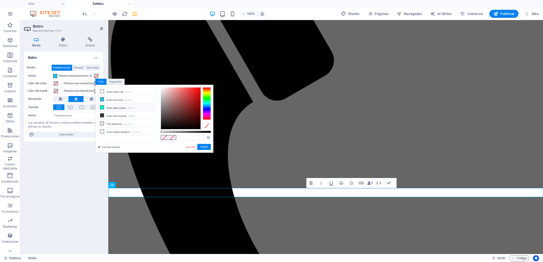
click at [114, 107] on li "Color secundario #00eed2" at bounding box center [127, 108] width 58 height 8
type input "#00eed2"
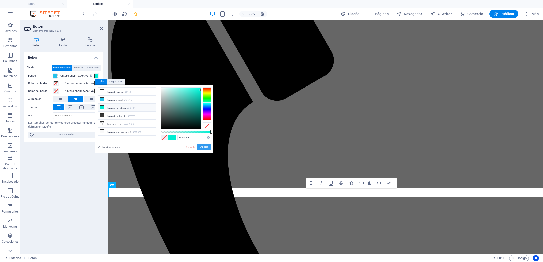
drag, startPoint x: 209, startPoint y: 147, endPoint x: 100, endPoint y: 127, distance: 110.9
click at [209, 147] on button "Aplicar" at bounding box center [204, 147] width 14 height 6
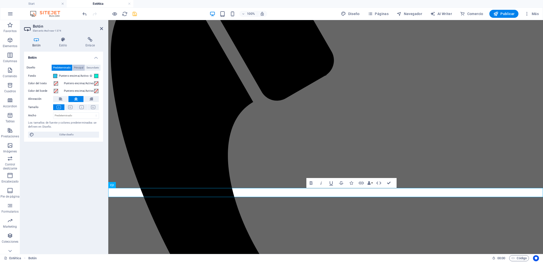
click at [77, 69] on span "Principal" at bounding box center [78, 68] width 9 height 6
click at [92, 68] on span "Secundario" at bounding box center [93, 68] width 13 height 6
click at [65, 66] on span "Predeterminado" at bounding box center [62, 68] width 18 height 6
click at [63, 39] on icon at bounding box center [63, 39] width 24 height 5
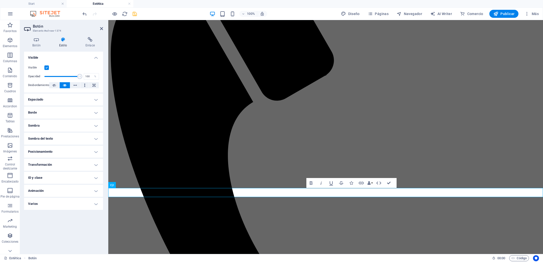
click at [96, 113] on h4 "Borde" at bounding box center [63, 113] width 79 height 12
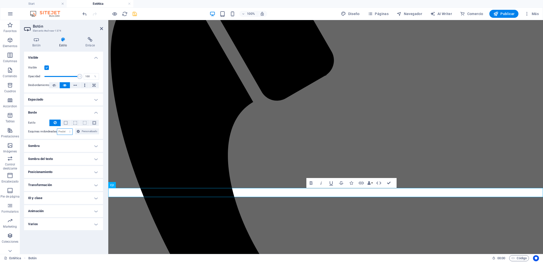
click at [71, 131] on select "Predeterminado px rem % vh vw Personalizado" at bounding box center [65, 132] width 16 height 6
click at [79, 129] on icon at bounding box center [78, 131] width 3 height 6
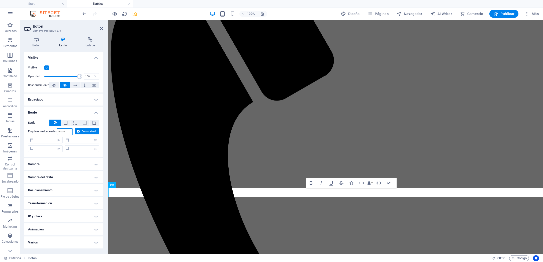
click at [65, 131] on select "Predeterminado px rem % vh vw Personalizado" at bounding box center [65, 132] width 16 height 6
select select "px"
click at [65, 129] on select "Predeterminado px rem % vh vw Personalizado" at bounding box center [65, 132] width 16 height 6
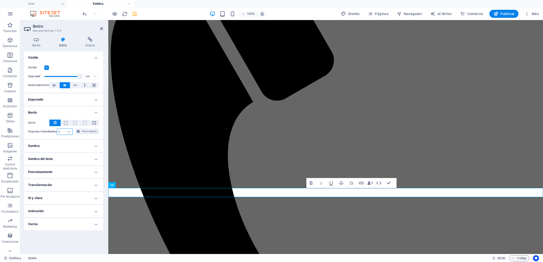
type input "3"
click at [73, 113] on h4 "Borde" at bounding box center [63, 111] width 79 height 9
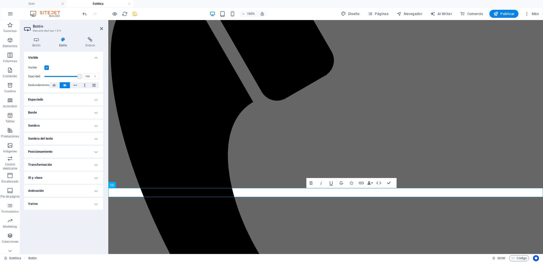
click at [100, 111] on h4 "Borde" at bounding box center [63, 113] width 79 height 12
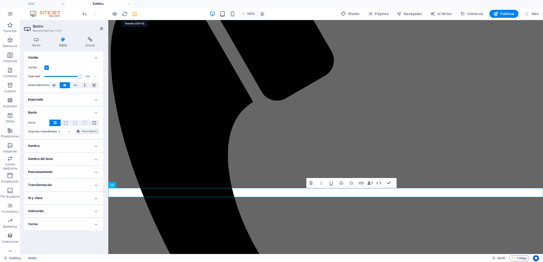
click at [135, 12] on icon "save" at bounding box center [135, 14] width 6 height 6
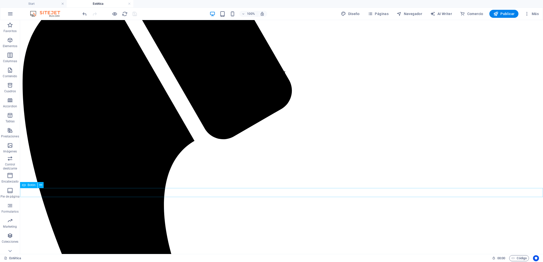
select select "px"
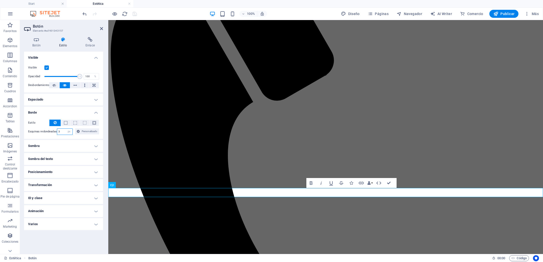
drag, startPoint x: 60, startPoint y: 131, endPoint x: 53, endPoint y: 132, distance: 7.1
click at [53, 132] on div "Esquinas redondeadas 3 Predeterminado px rem % vh vw Personalizado Personalizado" at bounding box center [63, 131] width 71 height 7
type input "5"
click at [134, 13] on icon "save" at bounding box center [135, 14] width 6 height 6
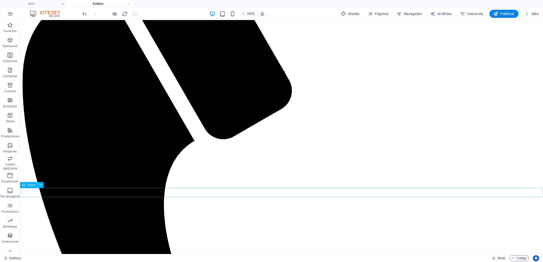
select select "px"
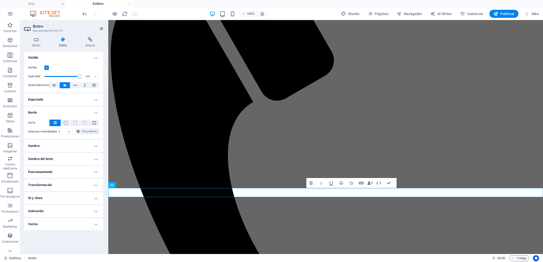
click at [361, 184] on icon "button" at bounding box center [361, 183] width 6 height 6
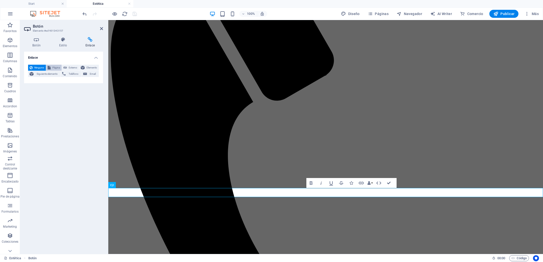
click at [55, 68] on span "Página" at bounding box center [56, 68] width 8 height 6
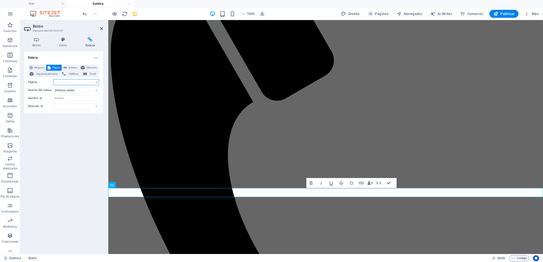
click at [97, 83] on select "Start Nosotros Profesionales Servicios Agenda Evaluación Términos y Condiciones…" at bounding box center [76, 82] width 46 height 6
select select "3"
click at [53, 79] on select "Start Nosotros Profesionales Servicios Agenda Evaluación Términos y Condiciones…" at bounding box center [76, 82] width 46 height 6
click at [134, 12] on icon "save" at bounding box center [135, 14] width 6 height 6
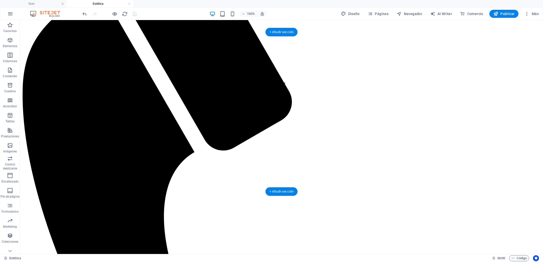
scroll to position [146, 0]
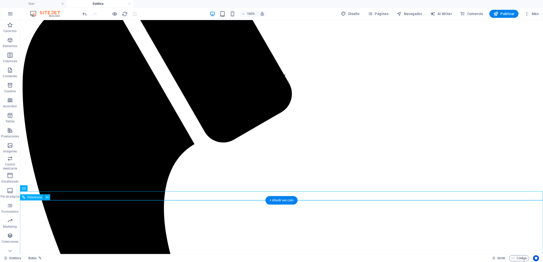
scroll to position [169, 0]
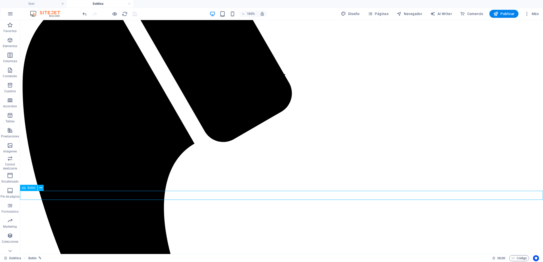
select select "3"
select select
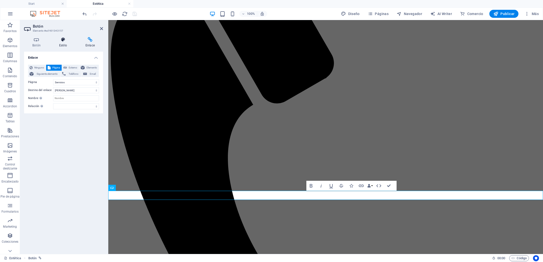
click at [61, 46] on h4 "Estilo" at bounding box center [64, 42] width 26 height 11
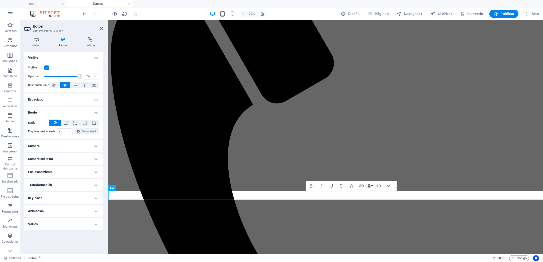
click at [96, 146] on h4 "Sombra" at bounding box center [63, 146] width 79 height 12
click at [96, 146] on h4 "Sombra" at bounding box center [63, 144] width 79 height 9
click at [54, 122] on icon at bounding box center [55, 123] width 3 height 6
click at [96, 99] on h4 "Espaciado" at bounding box center [63, 100] width 79 height 12
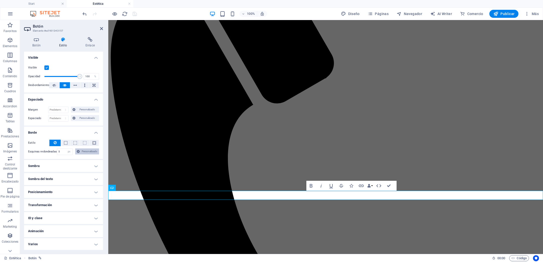
click at [89, 152] on span "Personalizado" at bounding box center [89, 151] width 16 height 6
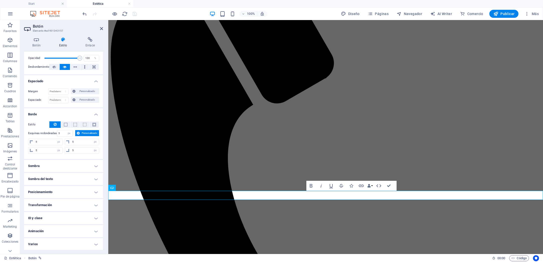
click at [93, 177] on h4 "Sombra del texto" at bounding box center [63, 179] width 79 height 12
click at [77, 177] on h4 "Sombra del texto" at bounding box center [63, 177] width 79 height 9
click at [96, 191] on h4 "Posicionamiento" at bounding box center [63, 192] width 79 height 12
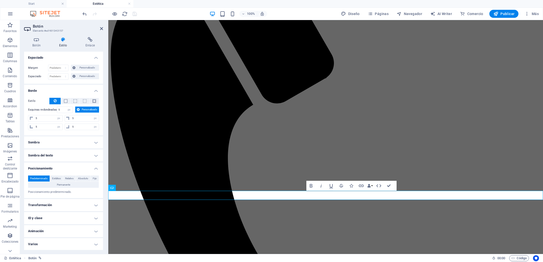
click at [91, 204] on h4 "Transformación" at bounding box center [63, 205] width 79 height 12
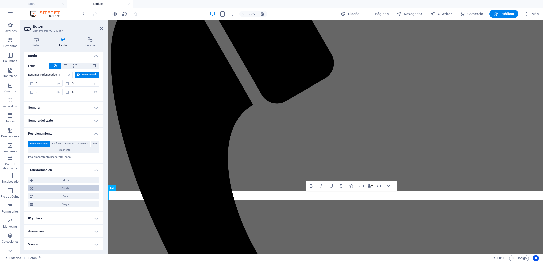
scroll to position [77, 0]
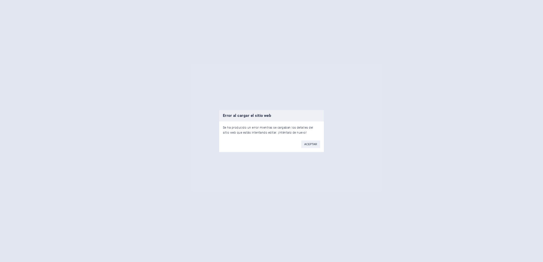
click at [303, 142] on button "ACEPTAR" at bounding box center [310, 144] width 19 height 8
